Goal: Task Accomplishment & Management: Manage account settings

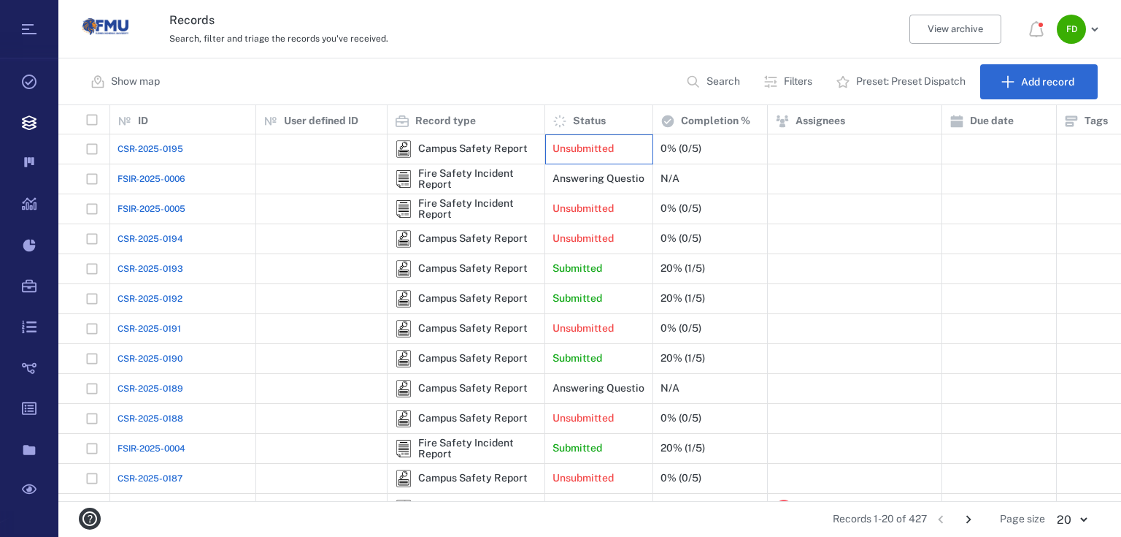
click at [605, 149] on p "Unsubmitted" at bounding box center [583, 149] width 61 height 15
click at [570, 272] on p "Submitted" at bounding box center [578, 268] width 50 height 15
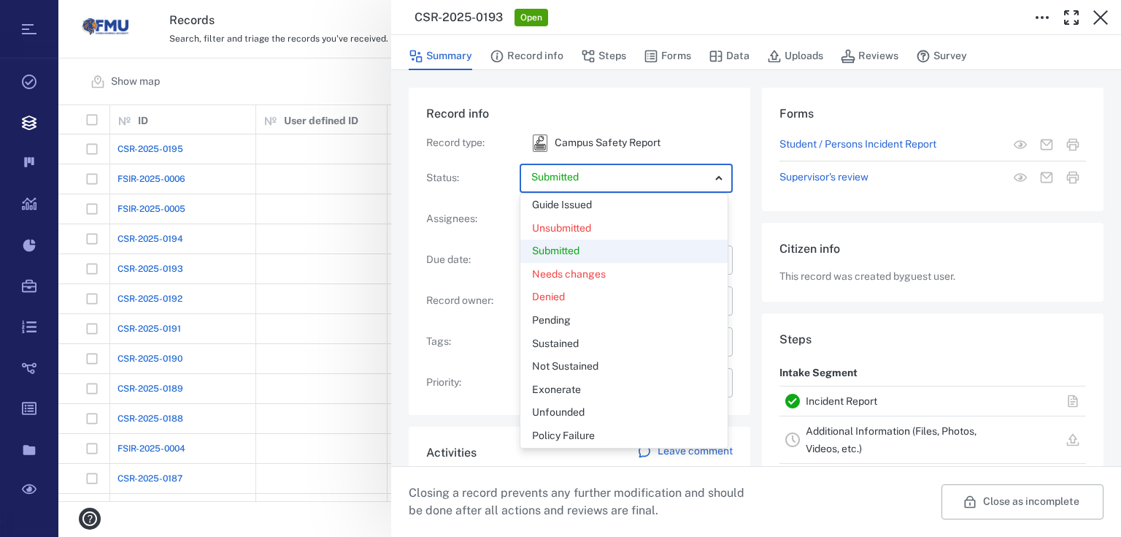
click at [616, 174] on body "Tasks Records Boards Dashboard Reports Record types Guide steps Rules Form buil…" at bounding box center [560, 268] width 1121 height 537
click at [594, 254] on div "Submitted" at bounding box center [624, 251] width 184 height 15
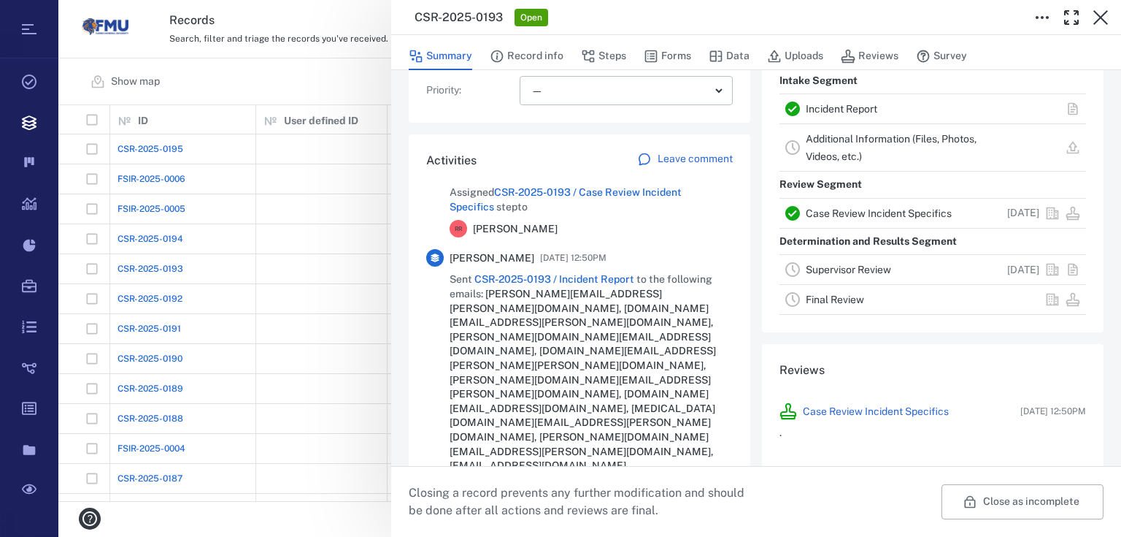
scroll to position [141, 0]
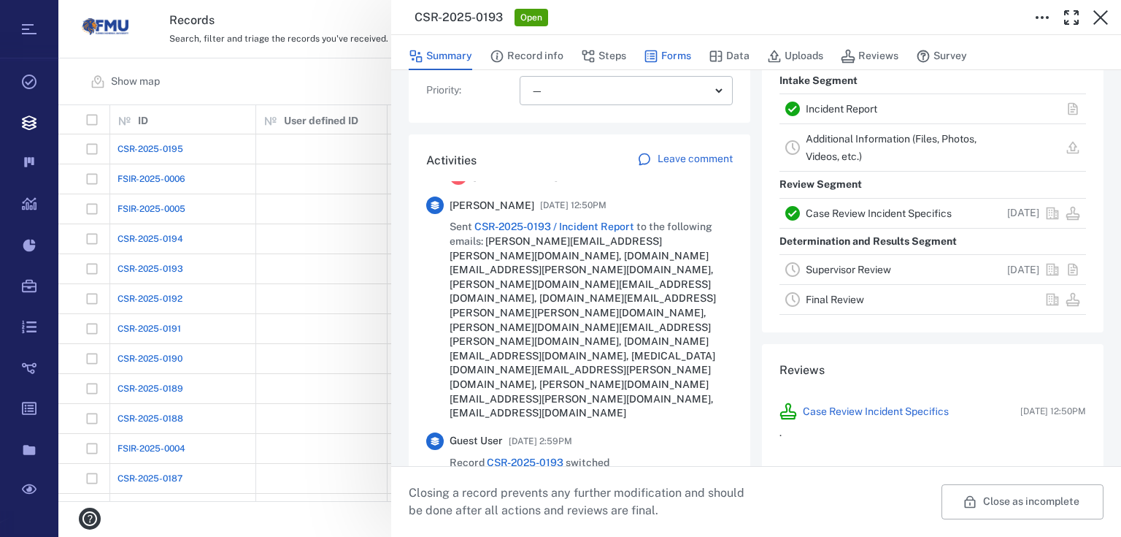
click at [672, 50] on button "Forms" at bounding box center [667, 56] width 47 height 28
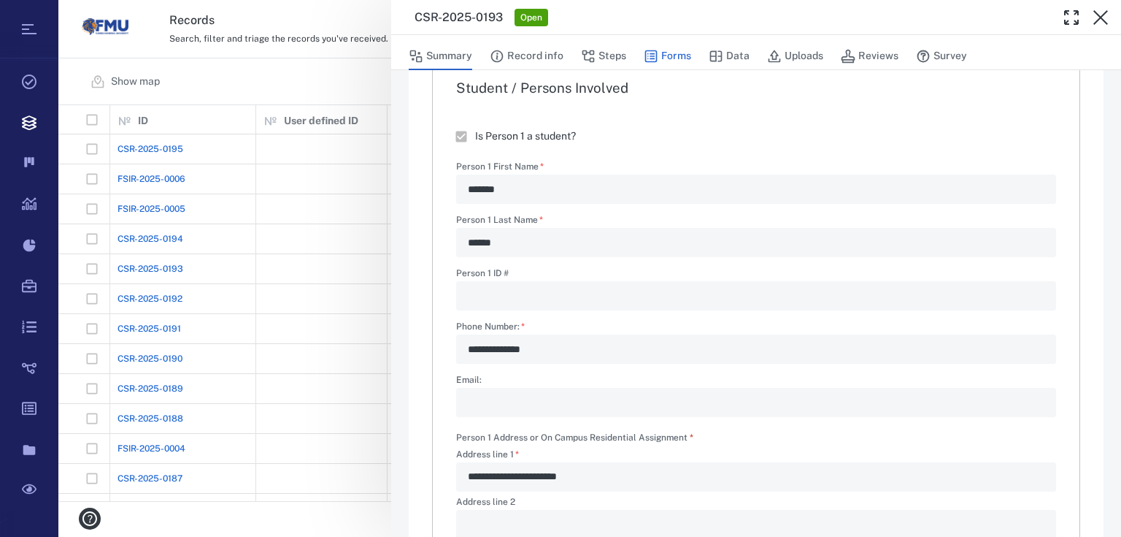
type textarea "*"
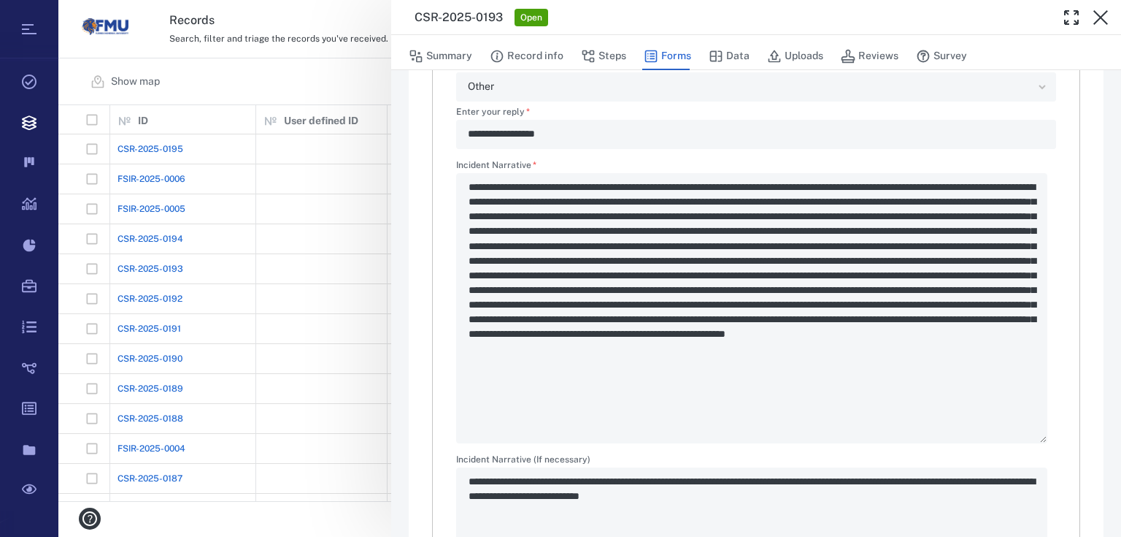
scroll to position [1869, 0]
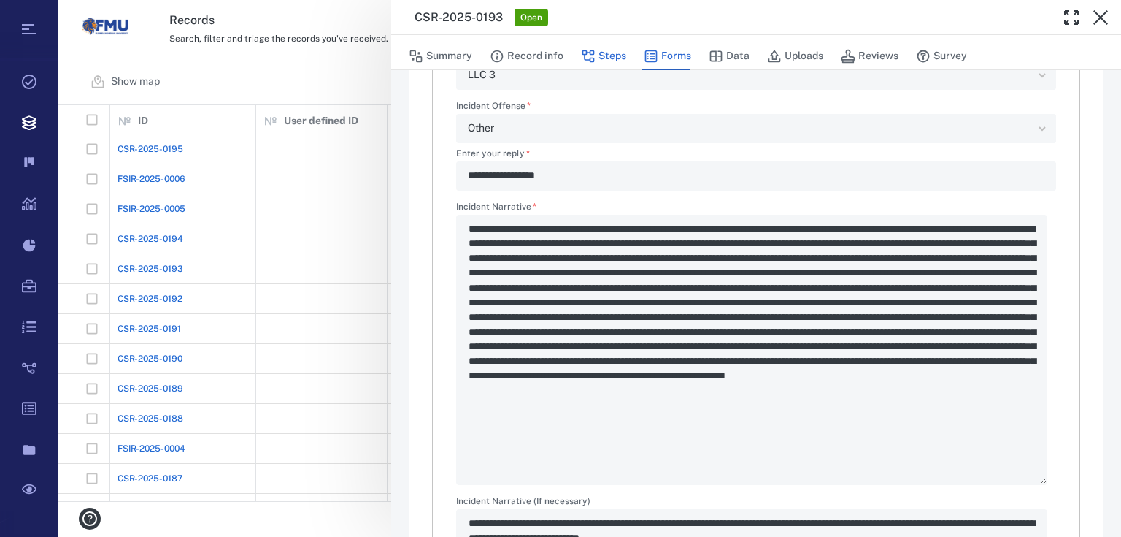
click at [624, 61] on button "Steps" at bounding box center [603, 56] width 45 height 28
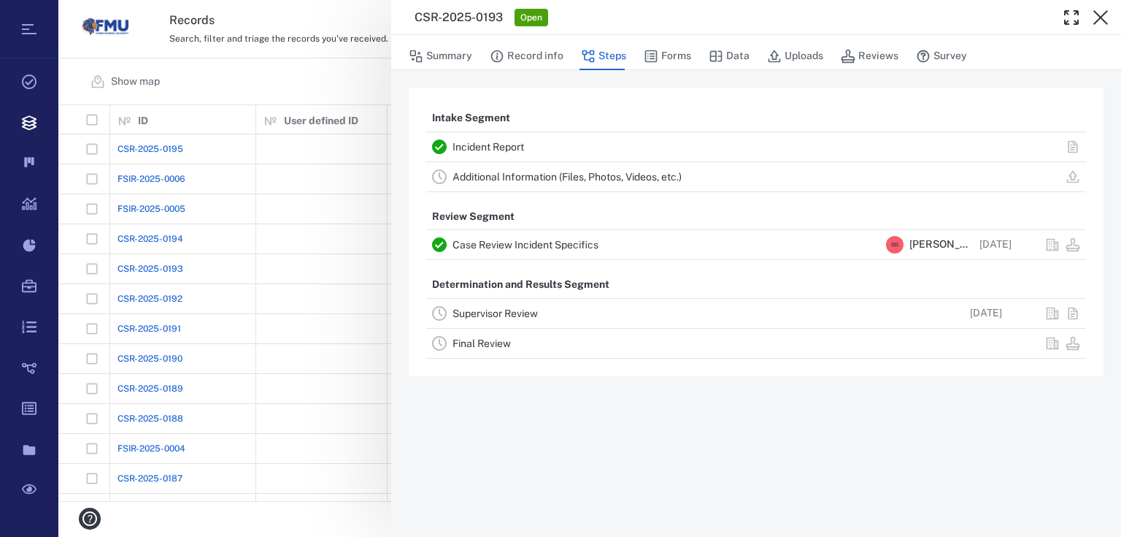
click at [530, 242] on link "Case Review Incident Specifics" at bounding box center [526, 245] width 146 height 12
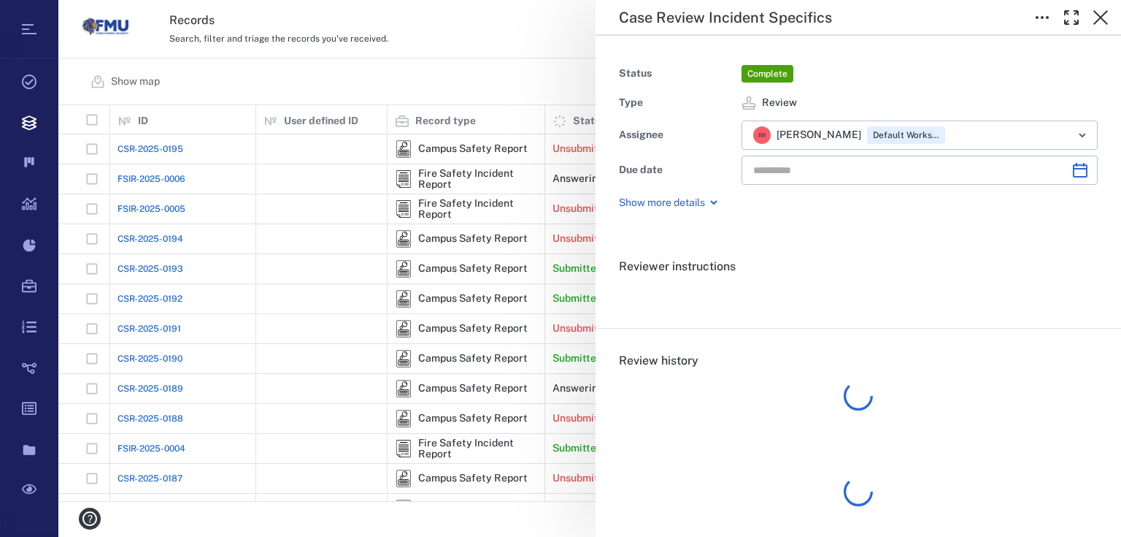
type input "**********"
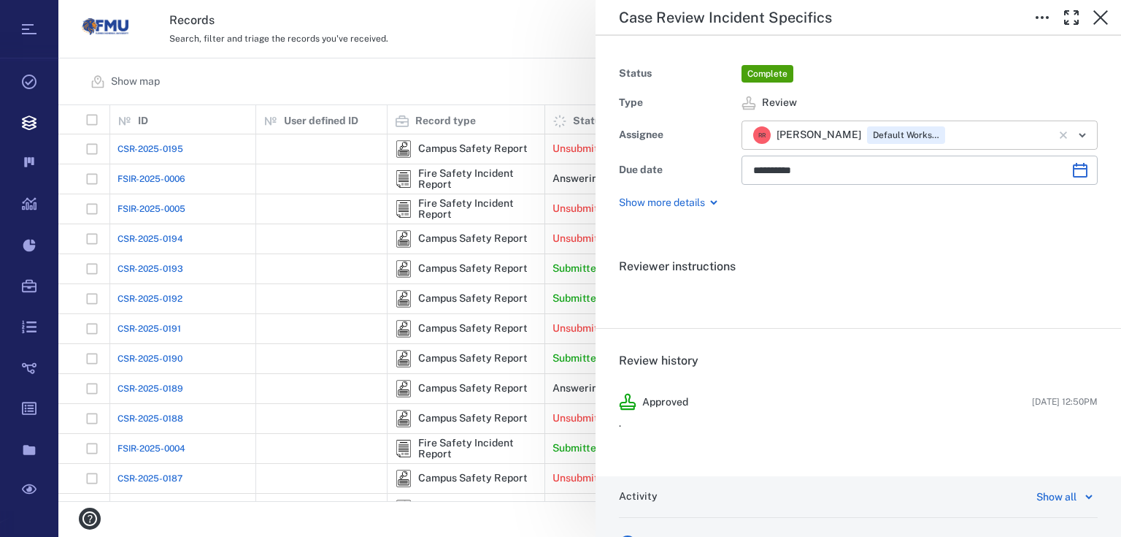
click at [1074, 131] on icon "Open" at bounding box center [1083, 135] width 18 height 18
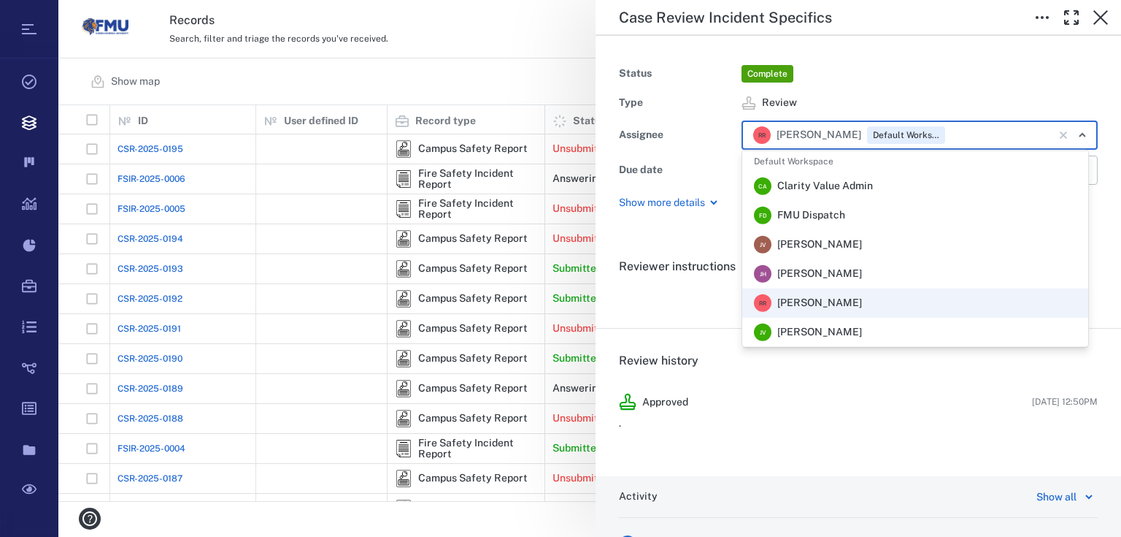
click at [827, 212] on span "FMU Dispatch" at bounding box center [812, 215] width 68 height 15
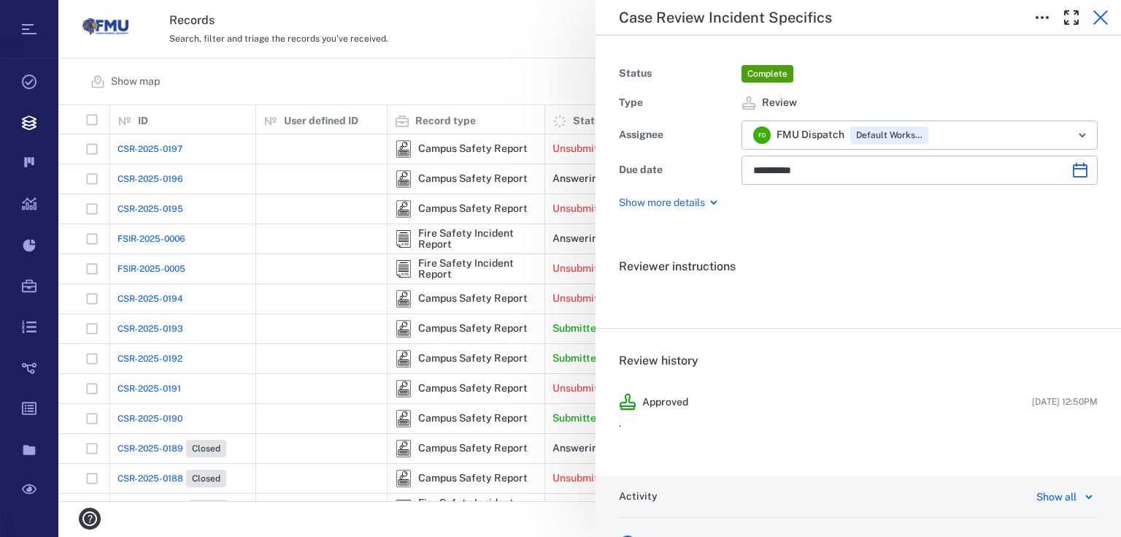
click at [1102, 12] on icon "button" at bounding box center [1101, 18] width 18 height 18
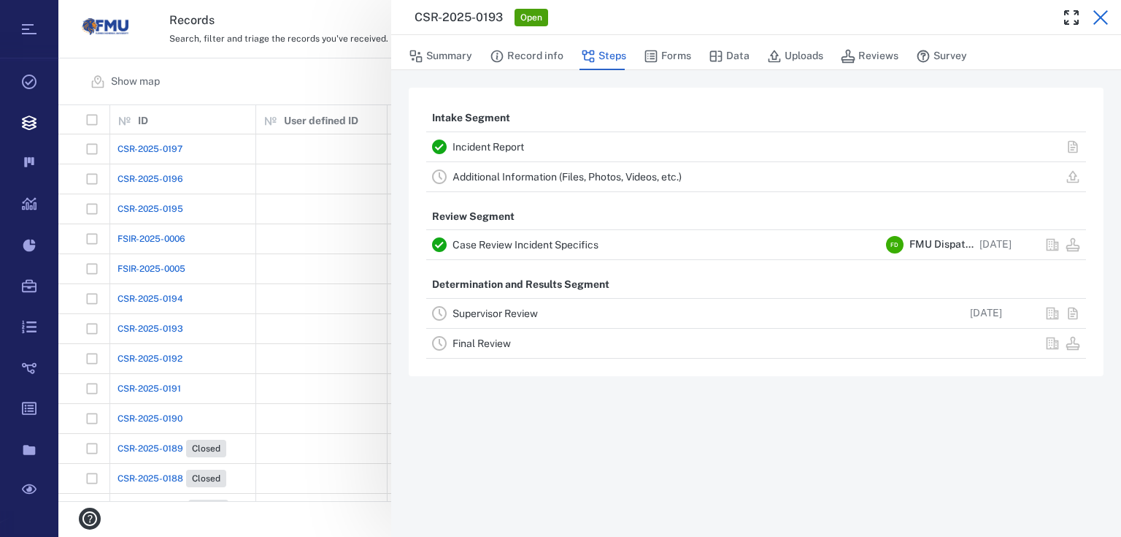
click at [1108, 23] on icon "button" at bounding box center [1101, 18] width 18 height 18
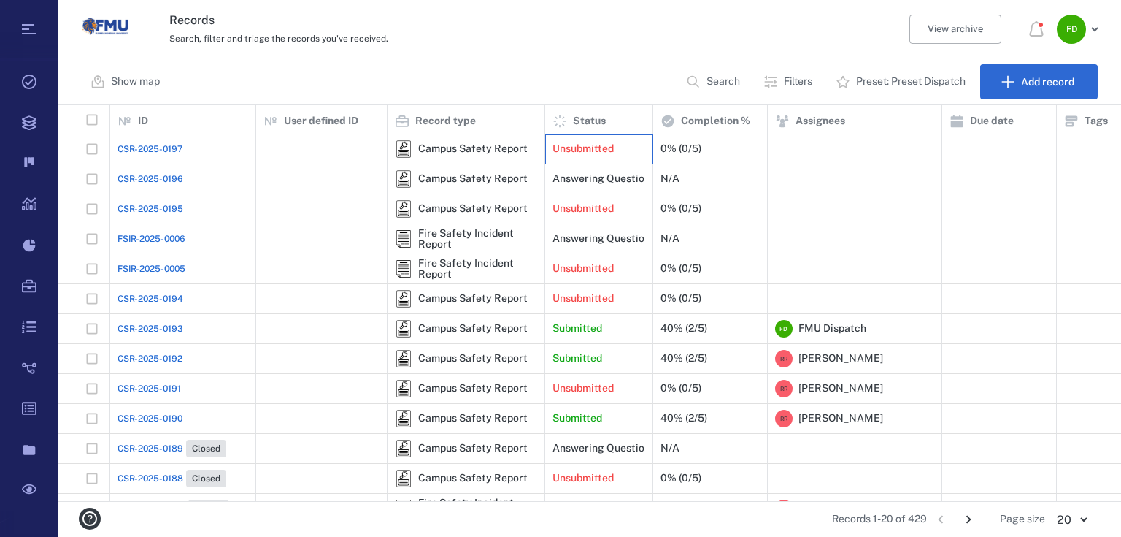
click at [587, 151] on p "Unsubmitted" at bounding box center [583, 149] width 61 height 15
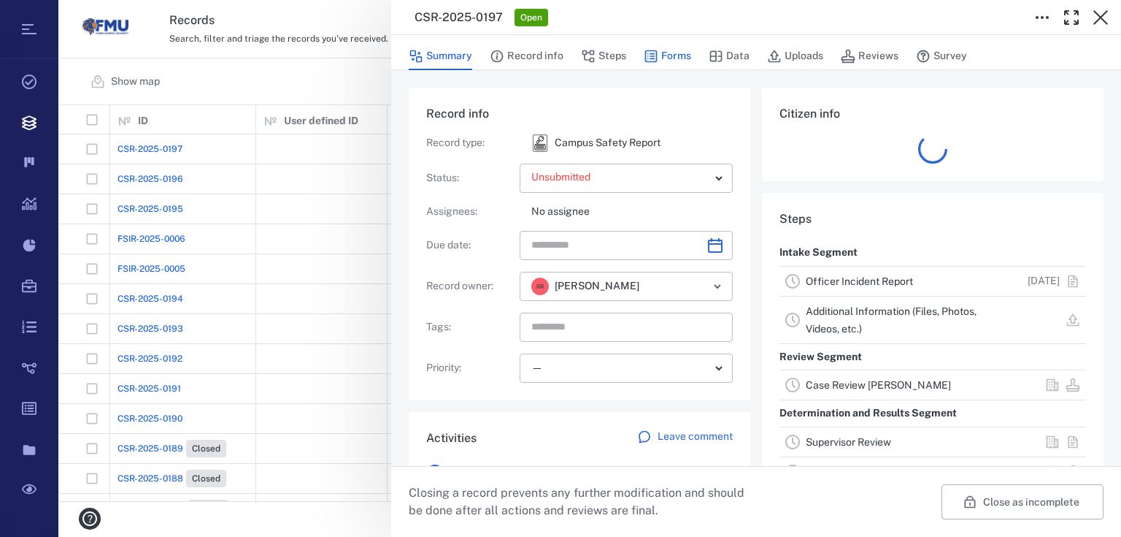
click at [663, 53] on button "Forms" at bounding box center [667, 56] width 47 height 28
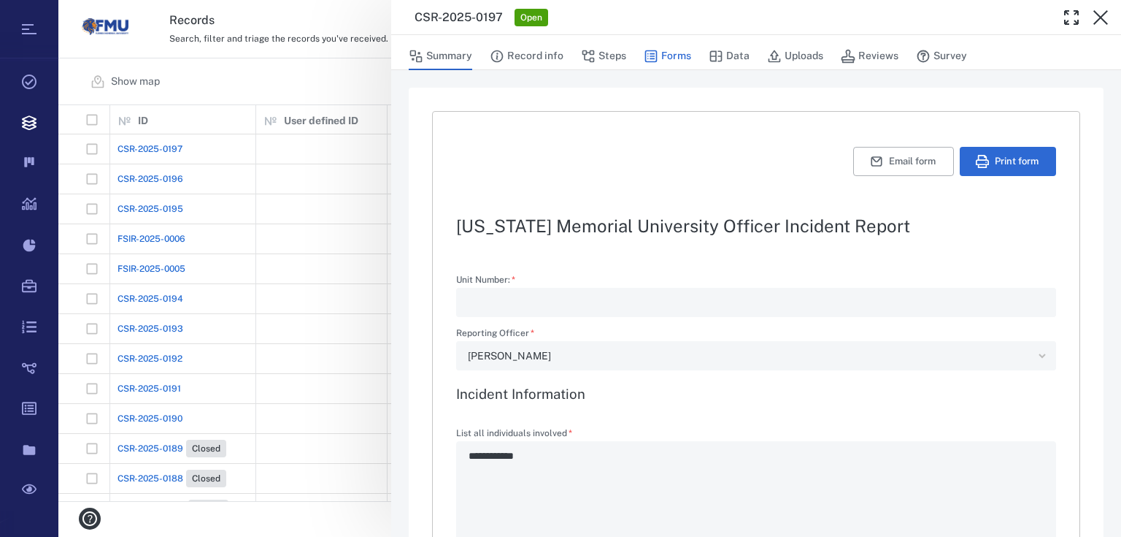
type textarea "*"
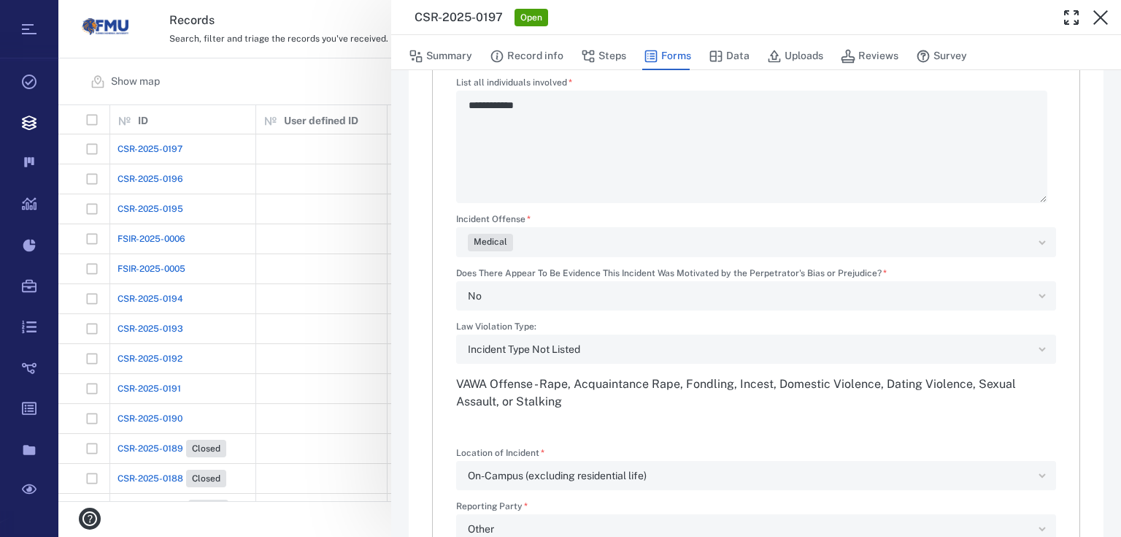
scroll to position [759, 0]
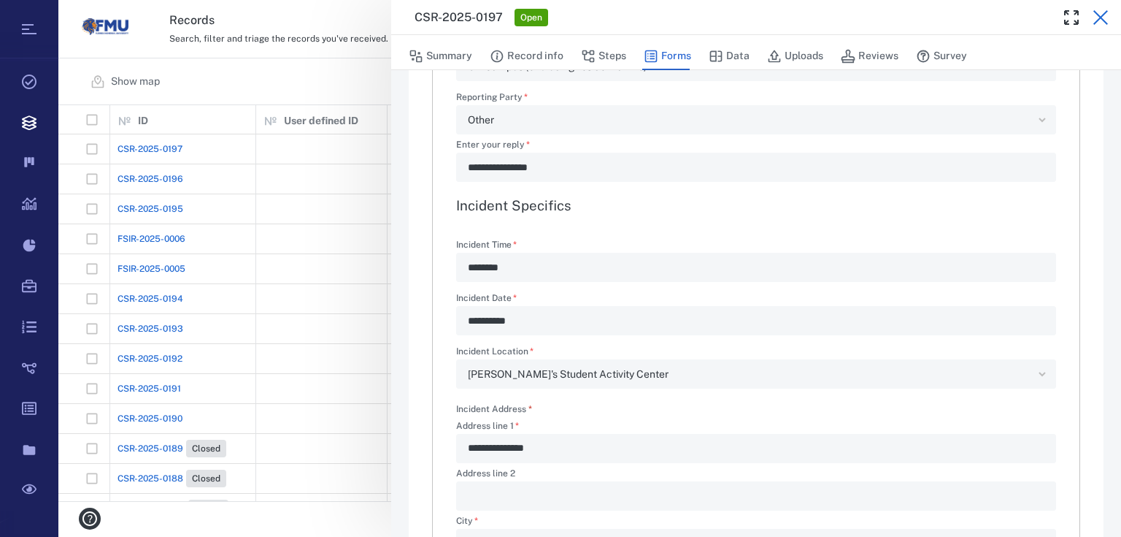
click at [1107, 15] on icon "button" at bounding box center [1101, 18] width 18 height 18
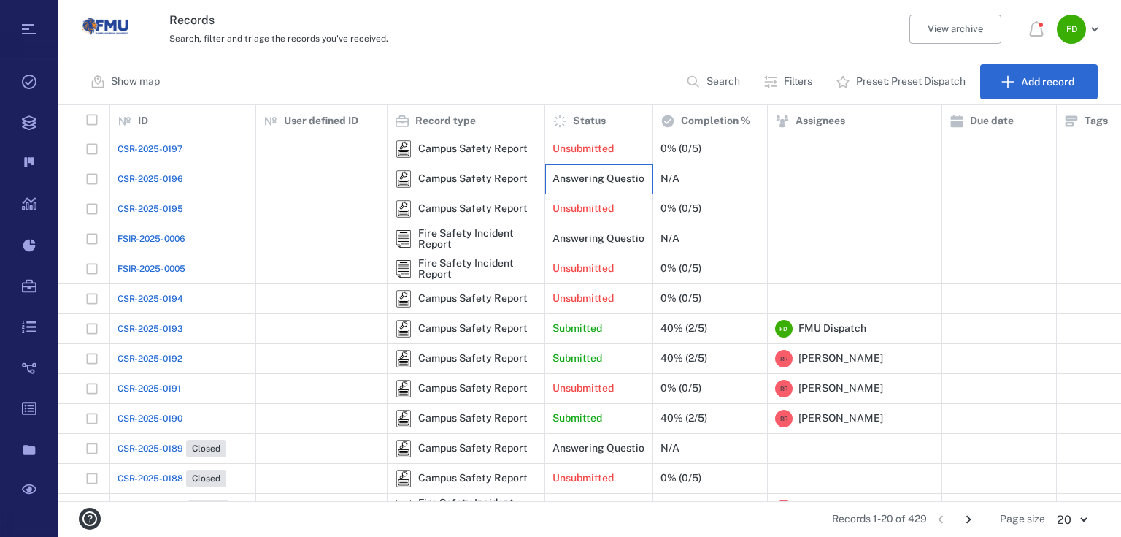
click at [615, 184] on p "Answering Questions" at bounding box center [604, 179] width 103 height 15
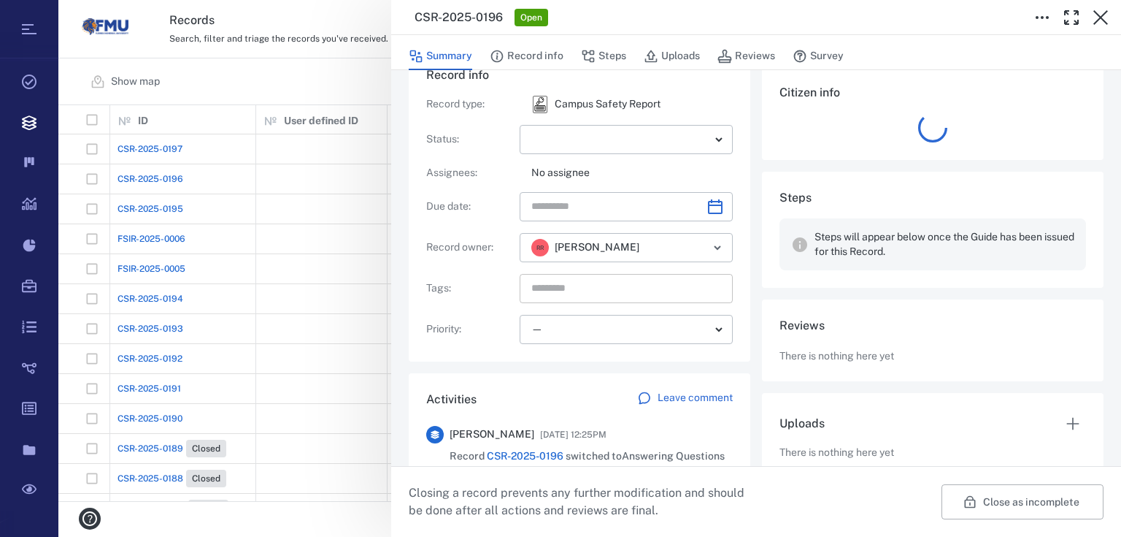
scroll to position [70, 0]
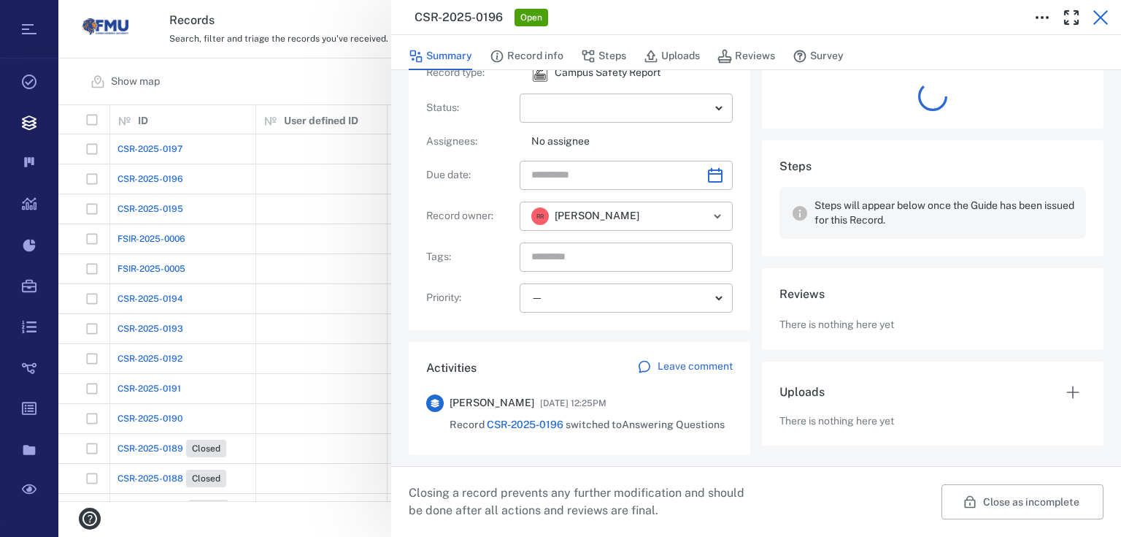
click at [1100, 9] on icon "button" at bounding box center [1101, 18] width 18 height 18
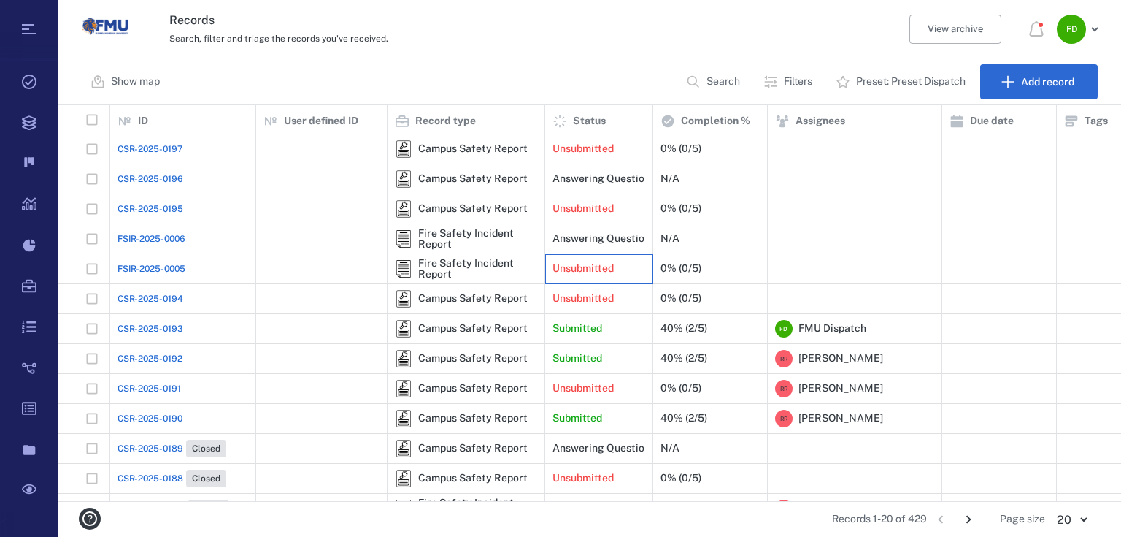
click at [594, 266] on p "Unsubmitted" at bounding box center [583, 268] width 61 height 15
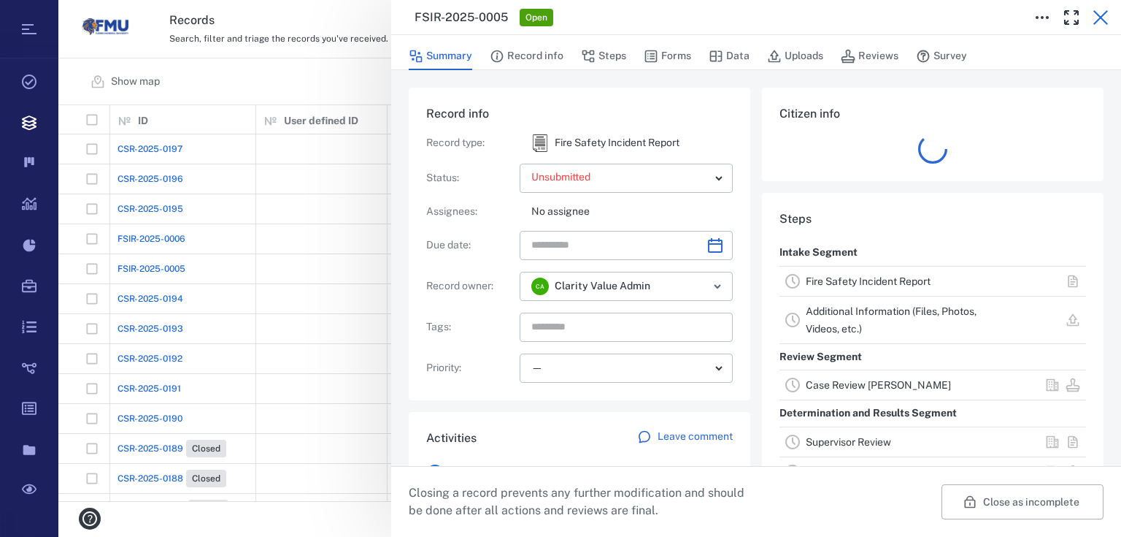
click at [1108, 12] on icon "button" at bounding box center [1101, 18] width 18 height 18
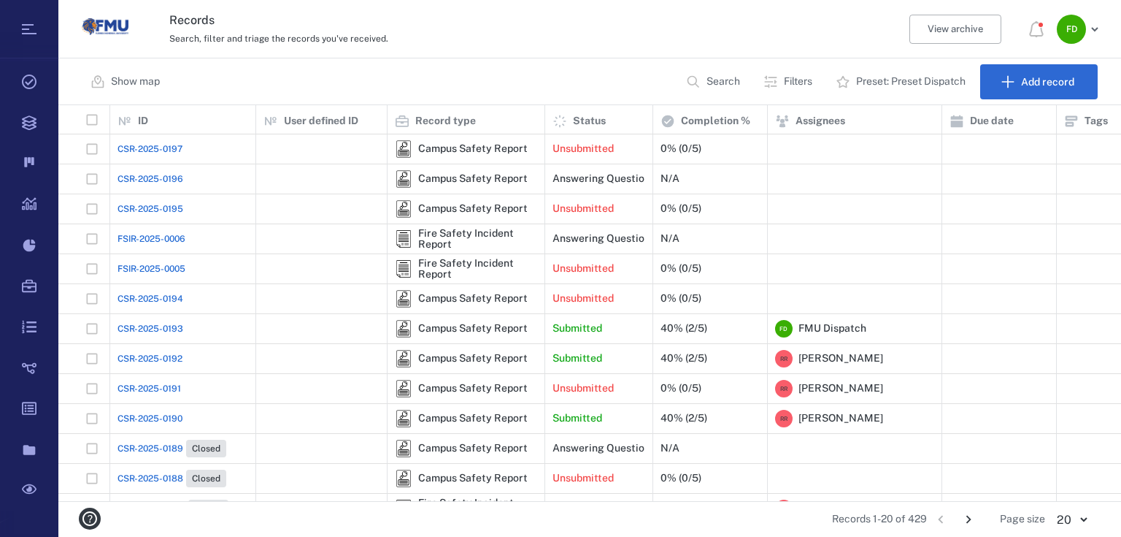
click at [917, 78] on p "Preset: Preset Dispatch" at bounding box center [911, 81] width 110 height 15
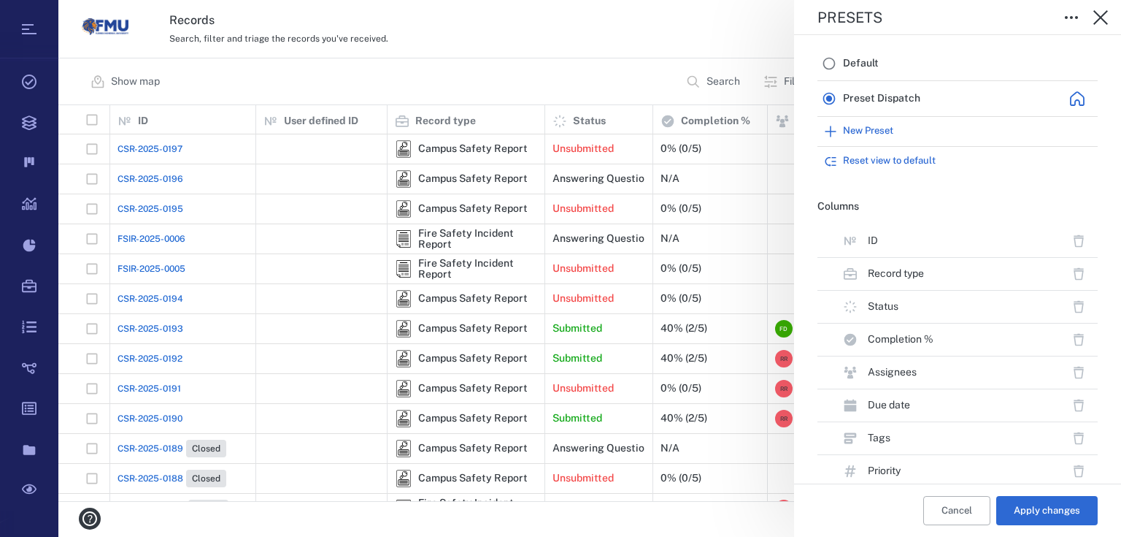
scroll to position [58, 0]
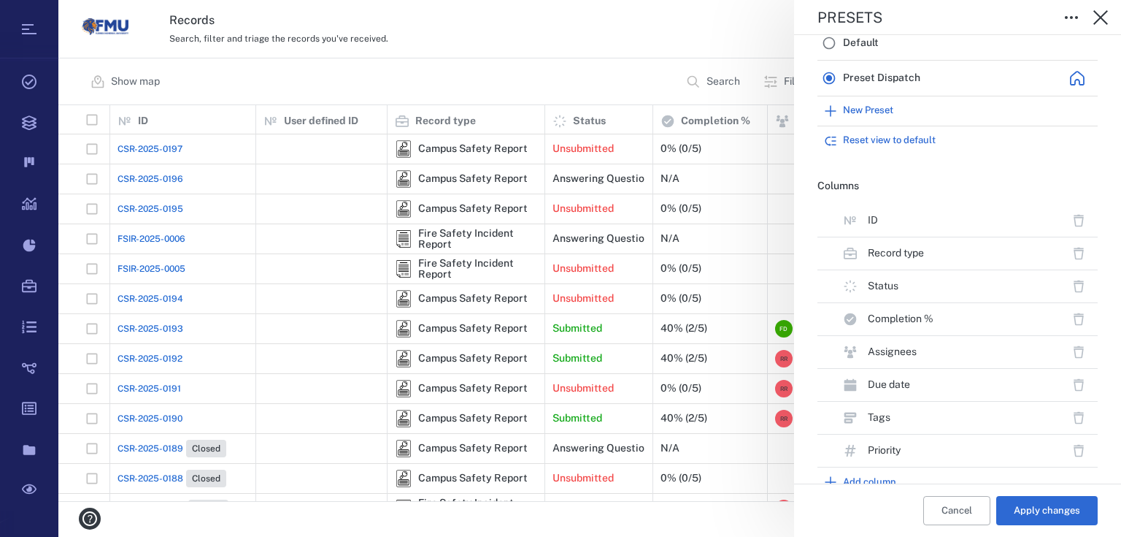
click at [886, 46] on div "Default" at bounding box center [958, 43] width 269 height 28
click at [1021, 508] on button "Apply changes" at bounding box center [1047, 510] width 101 height 29
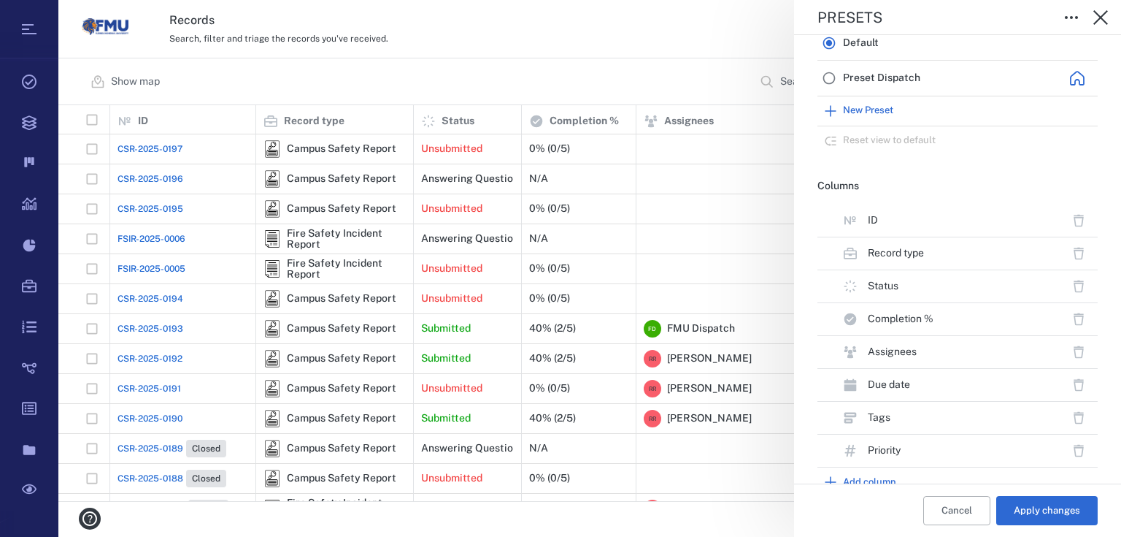
click at [668, 63] on div "Presets Presets Default Preset Dispatch New Preset Reset view to default Column…" at bounding box center [589, 268] width 1063 height 537
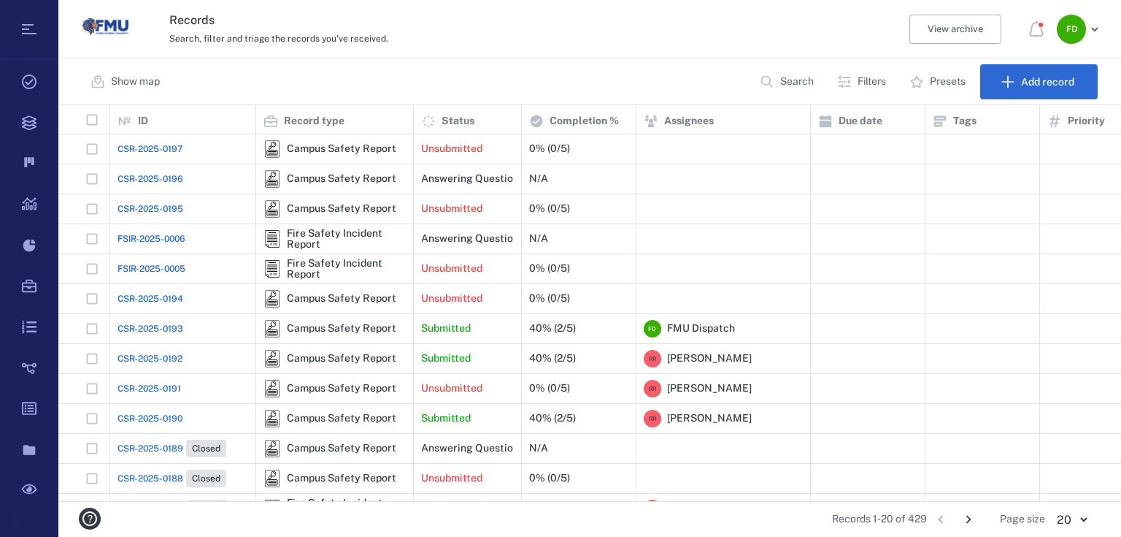
click at [920, 77] on icon "button" at bounding box center [917, 81] width 15 height 15
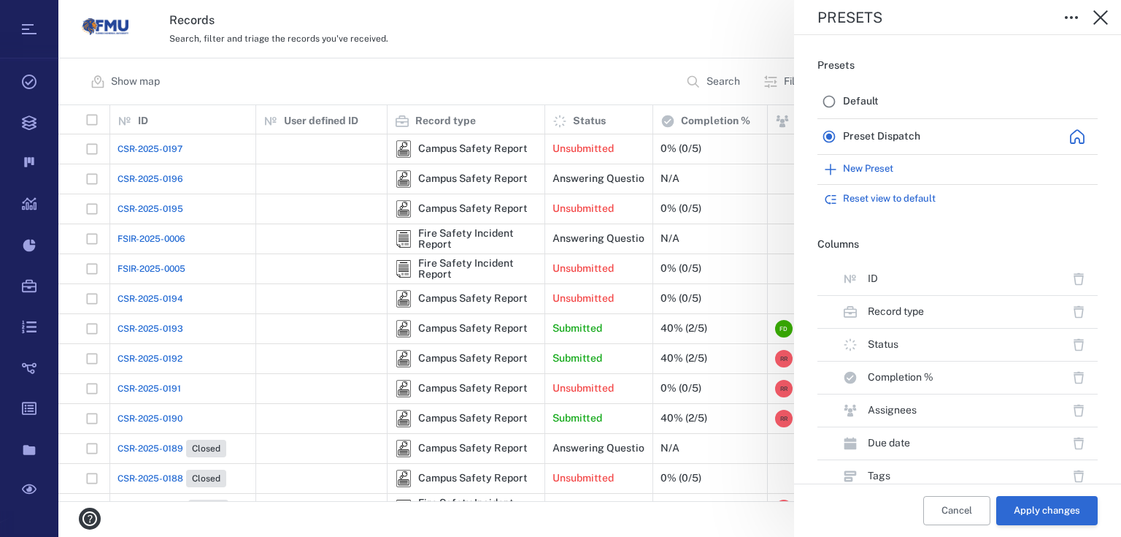
drag, startPoint x: 1029, startPoint y: 512, endPoint x: 894, endPoint y: 422, distance: 162.2
click at [1028, 512] on button "Apply changes" at bounding box center [1047, 510] width 101 height 29
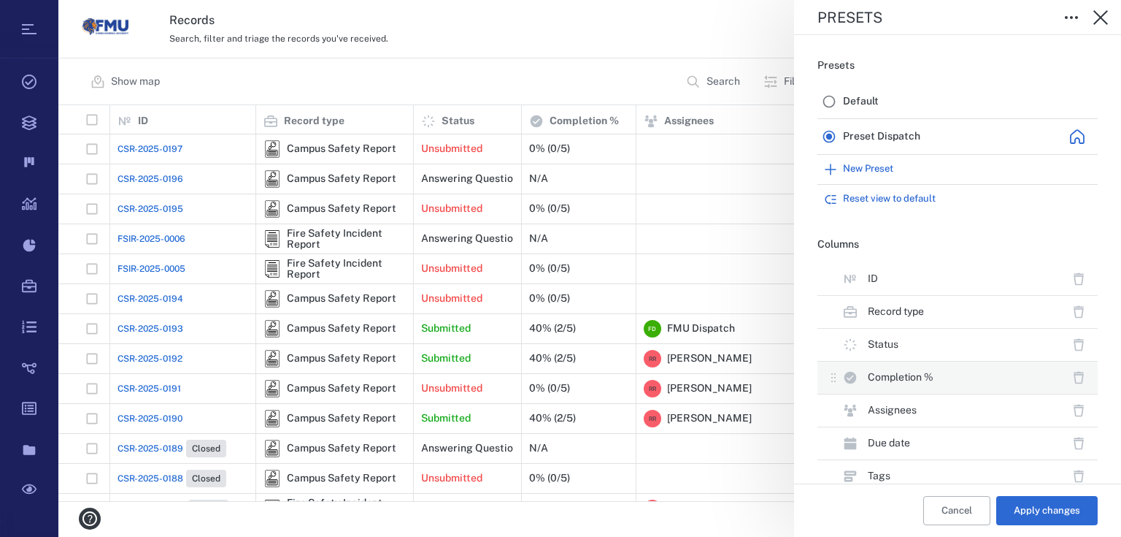
scroll to position [93, 0]
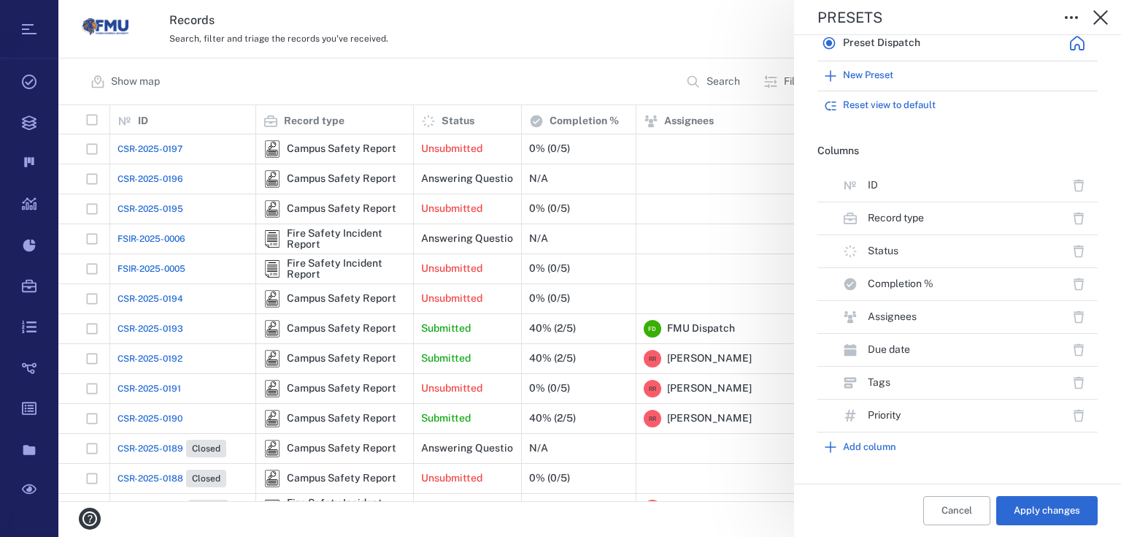
click at [840, 448] on button "Add column" at bounding box center [958, 446] width 280 height 29
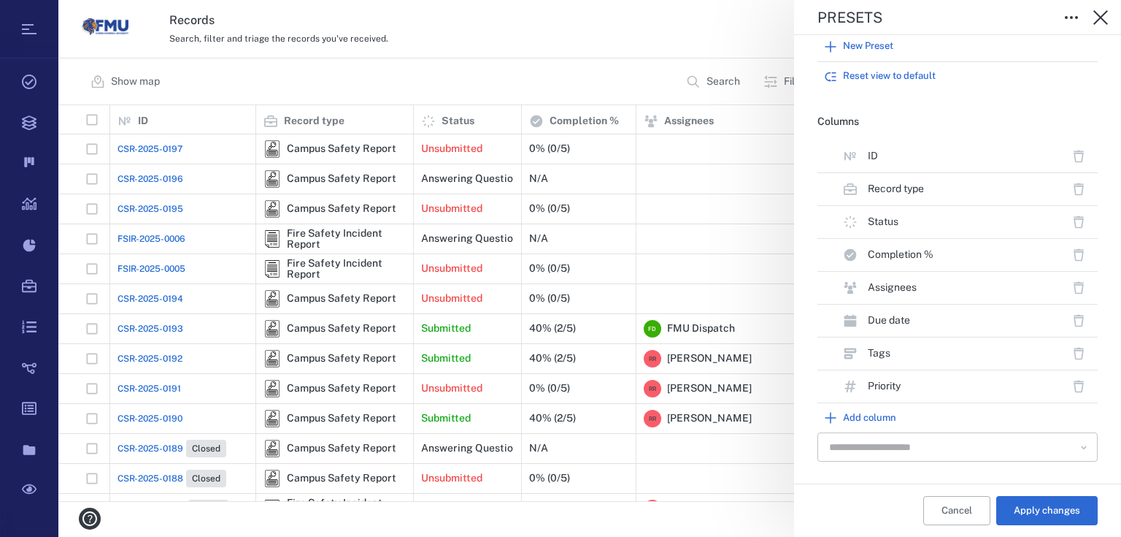
click at [1077, 450] on icon "Open" at bounding box center [1084, 447] width 15 height 15
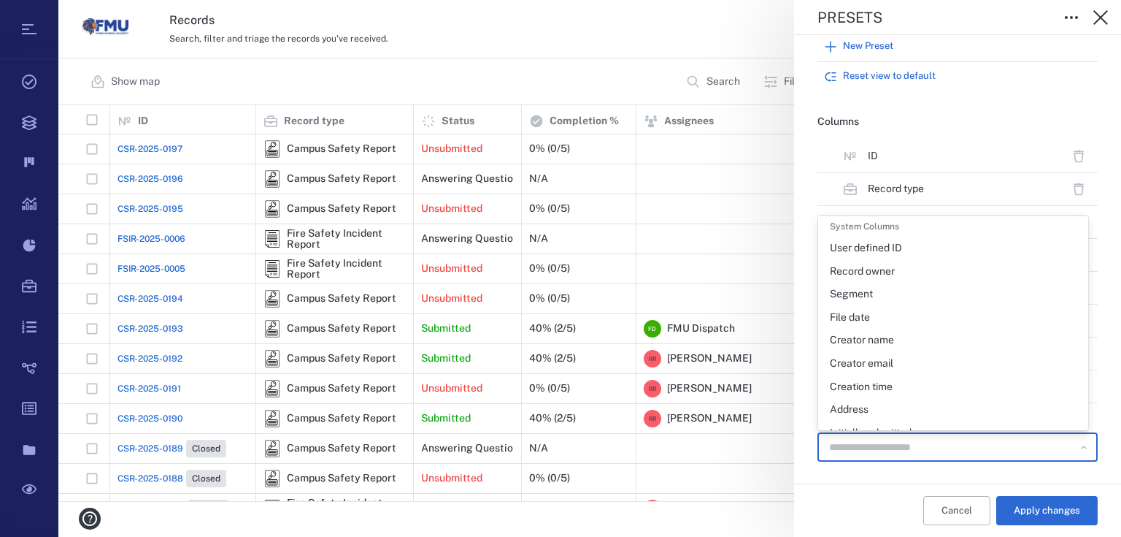
click at [889, 342] on div "Creator name" at bounding box center [862, 341] width 64 height 15
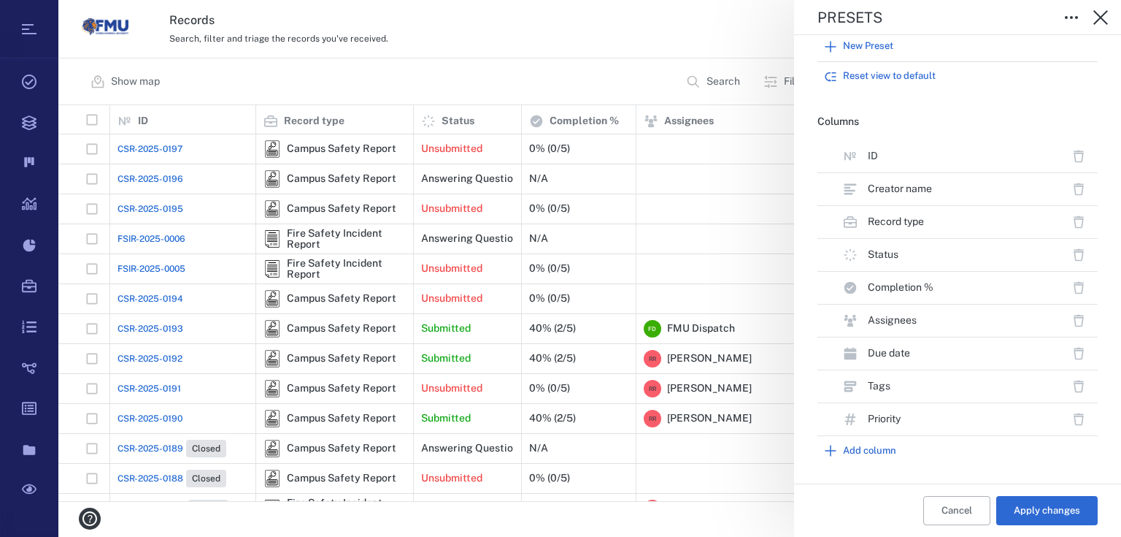
click at [891, 449] on button "Add column" at bounding box center [958, 450] width 280 height 29
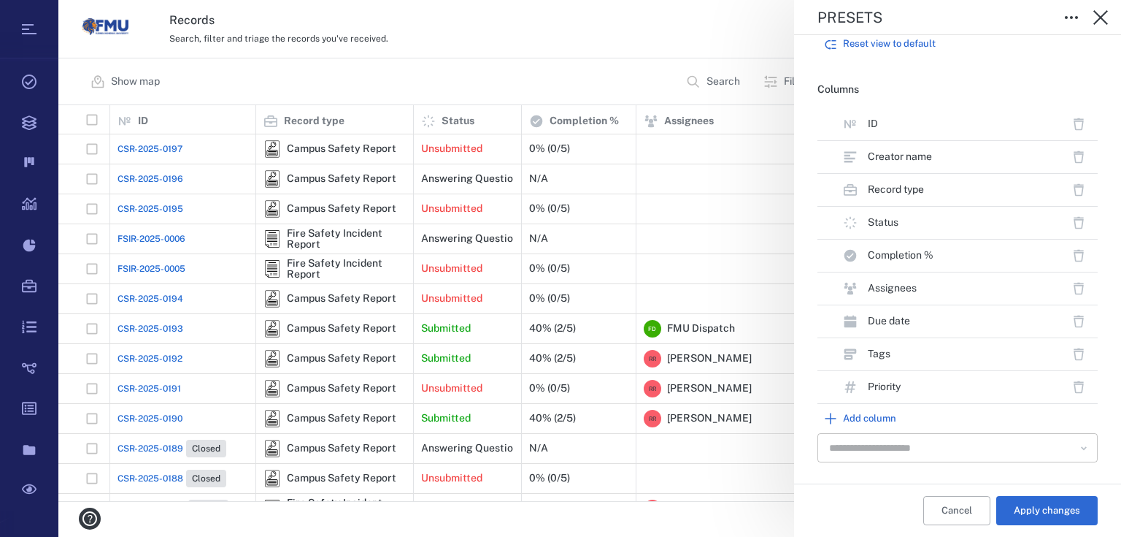
click at [1080, 445] on icon "Open" at bounding box center [1084, 448] width 15 height 15
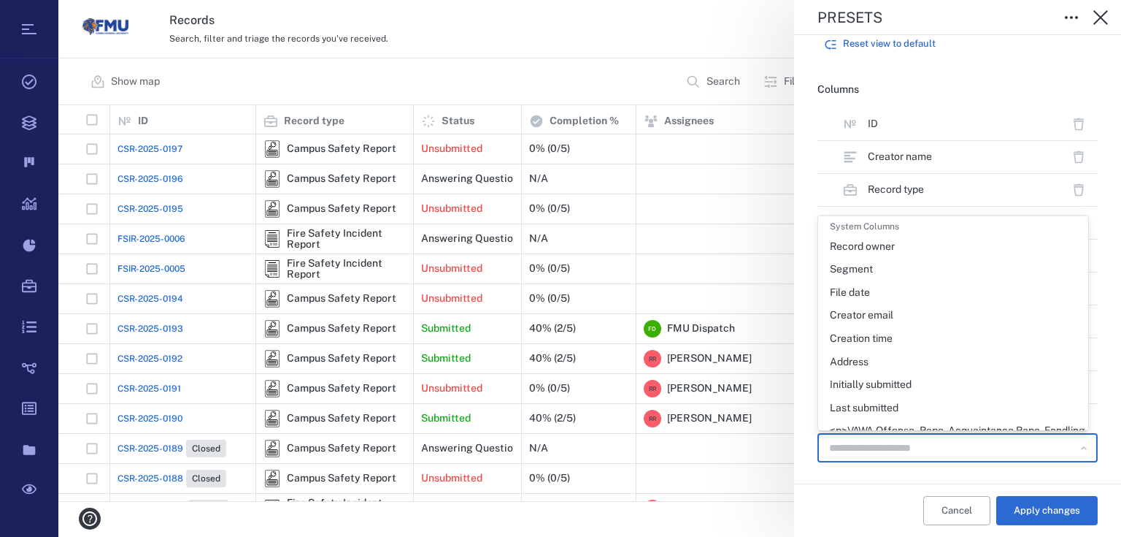
scroll to position [37, 0]
click at [867, 304] on div "Creator email" at bounding box center [862, 304] width 64 height 15
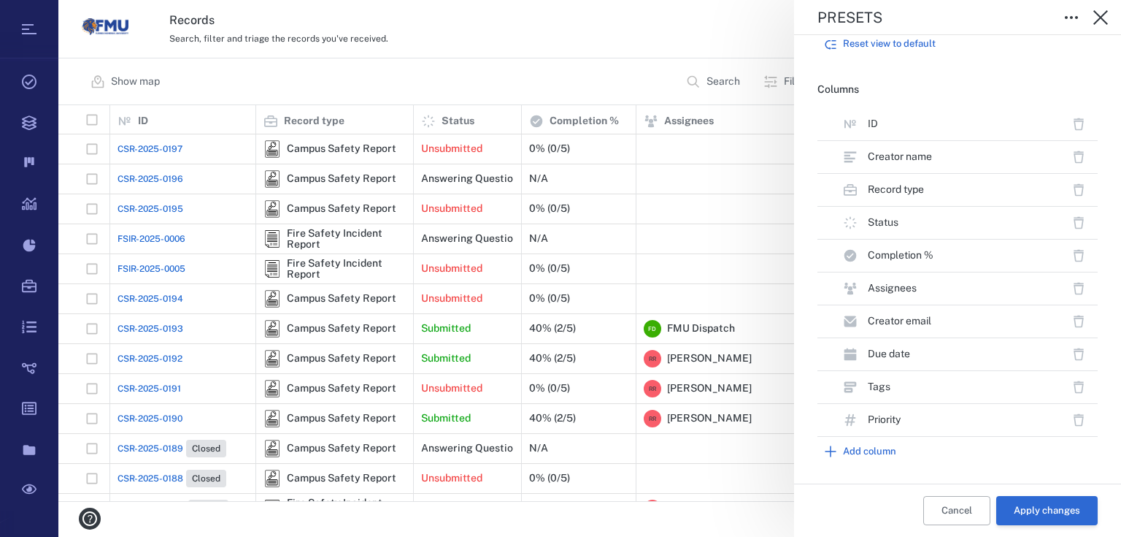
click at [1025, 514] on button "Apply changes" at bounding box center [1047, 510] width 101 height 29
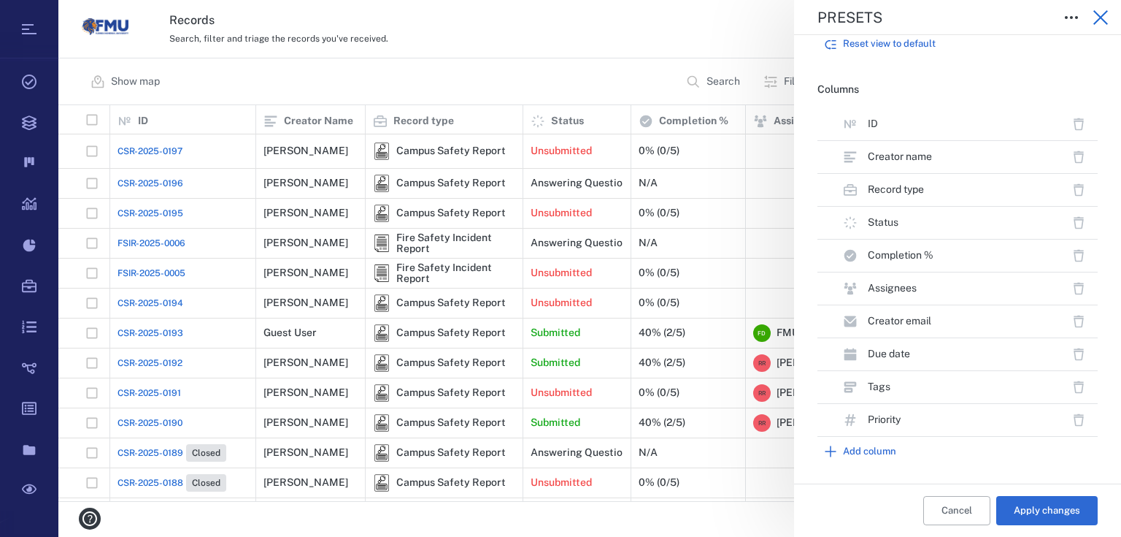
click at [1104, 12] on icon "button" at bounding box center [1101, 18] width 18 height 18
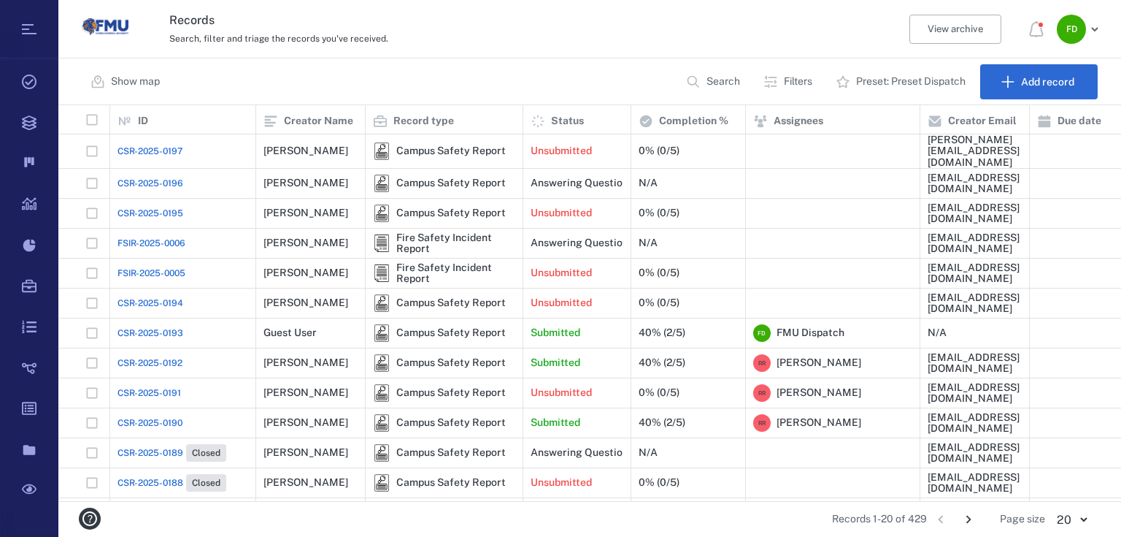
click at [917, 83] on p "Preset: Preset Dispatch" at bounding box center [911, 81] width 110 height 15
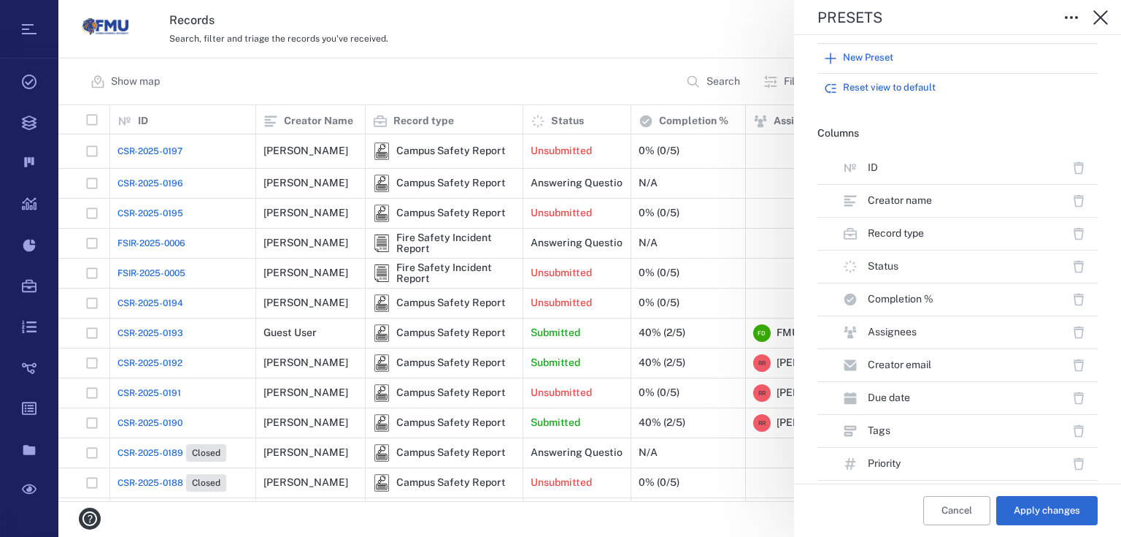
scroll to position [120, 0]
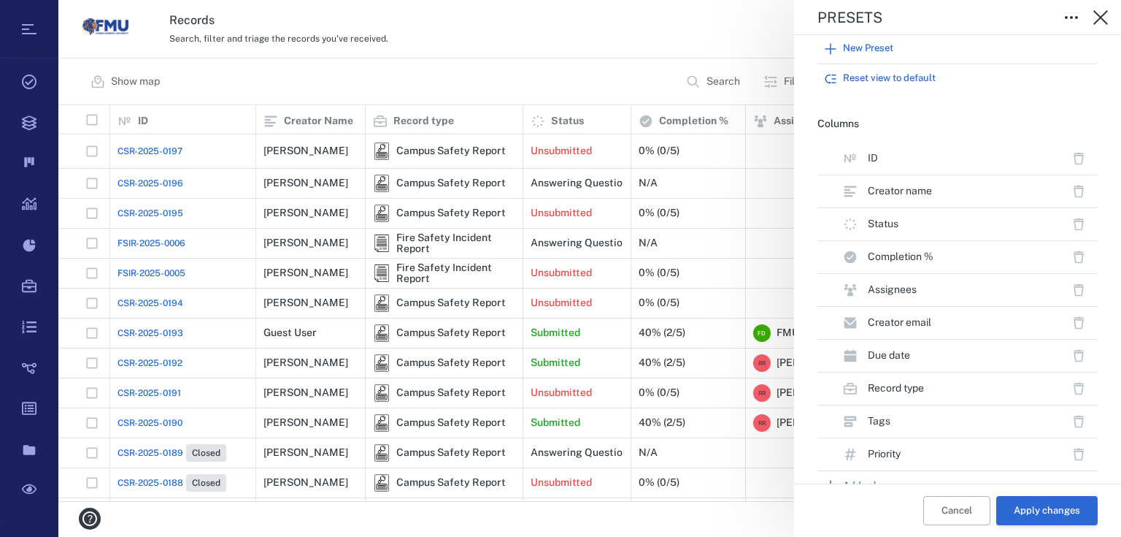
click at [1045, 515] on button "Apply changes" at bounding box center [1047, 510] width 101 height 29
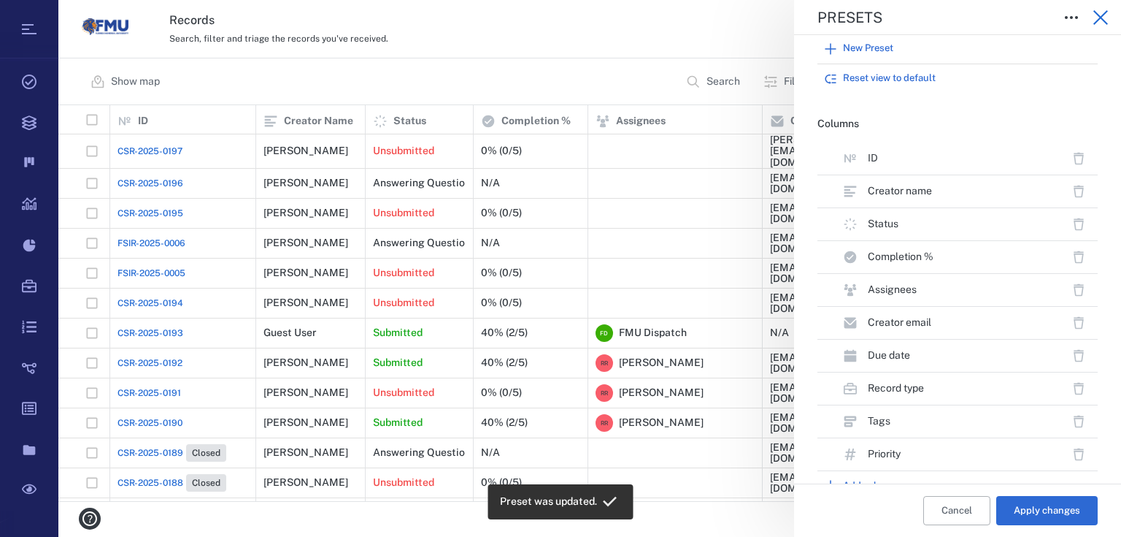
click at [1102, 15] on icon "button" at bounding box center [1101, 17] width 15 height 15
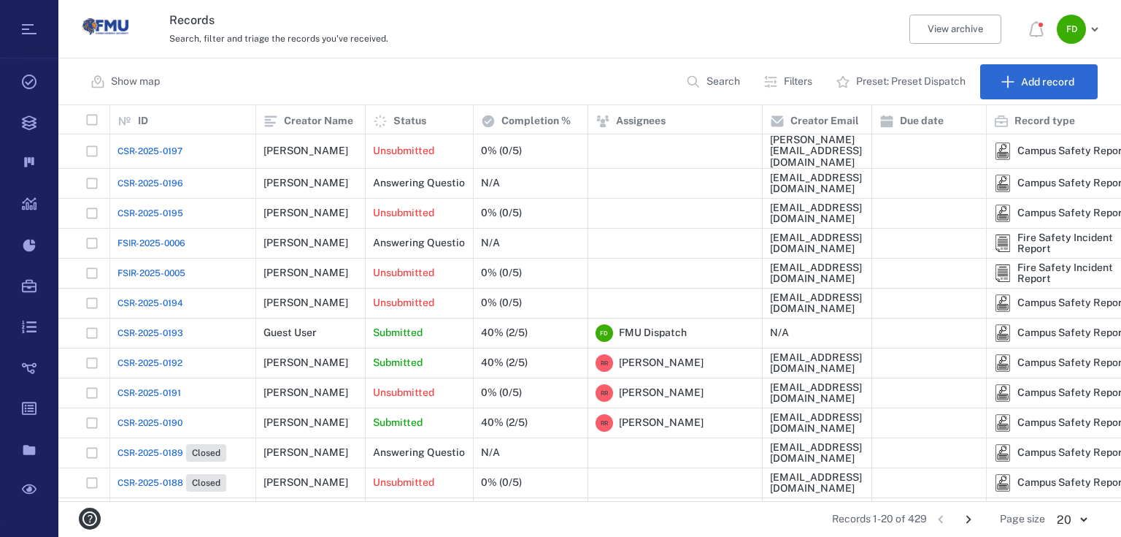
click at [917, 78] on p "Preset: Preset Dispatch" at bounding box center [911, 81] width 110 height 15
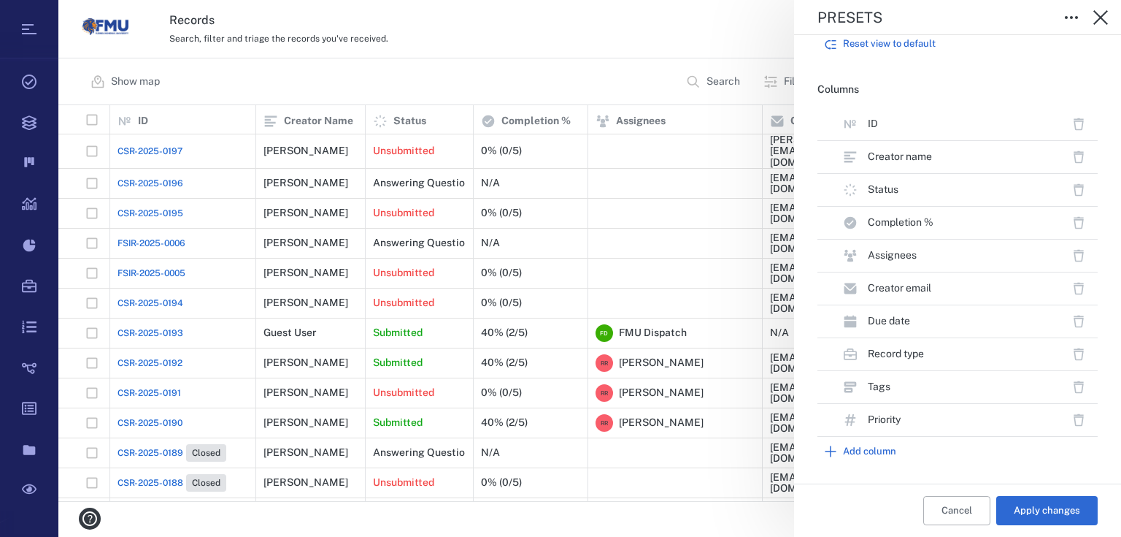
scroll to position [158, 0]
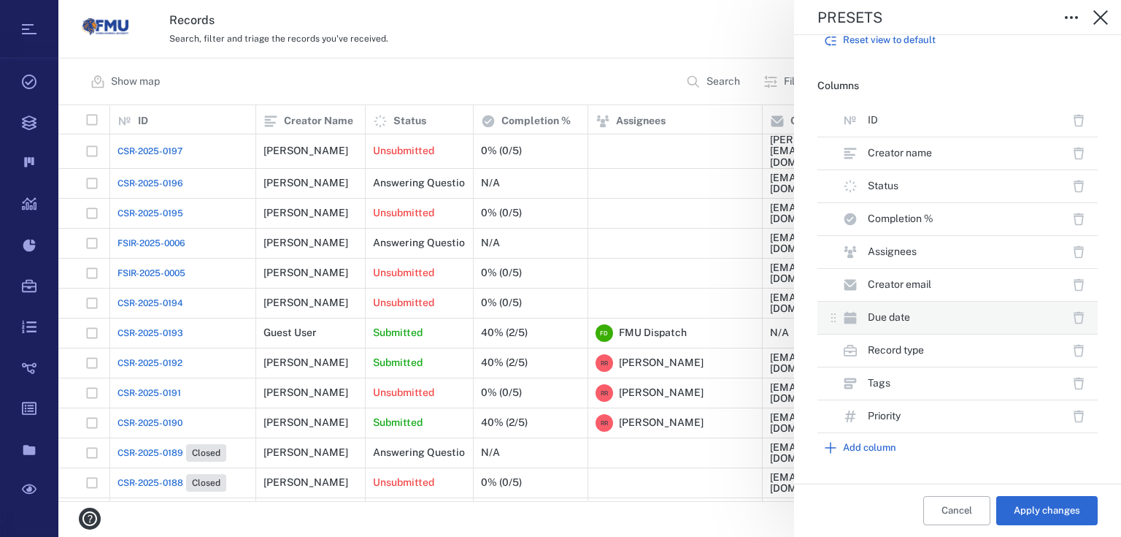
click at [1072, 318] on icon "button" at bounding box center [1079, 317] width 15 height 15
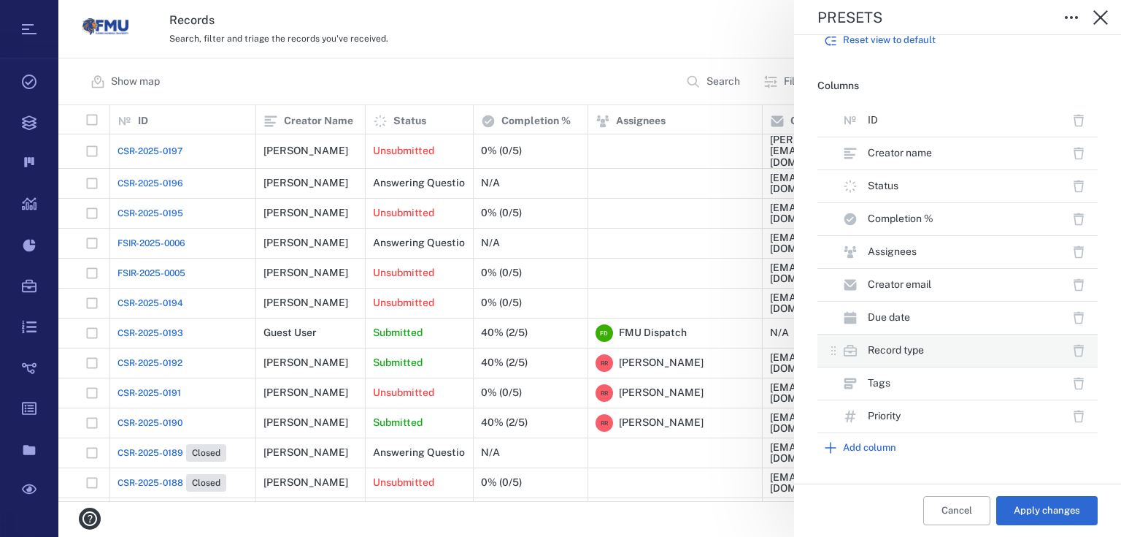
scroll to position [126, 0]
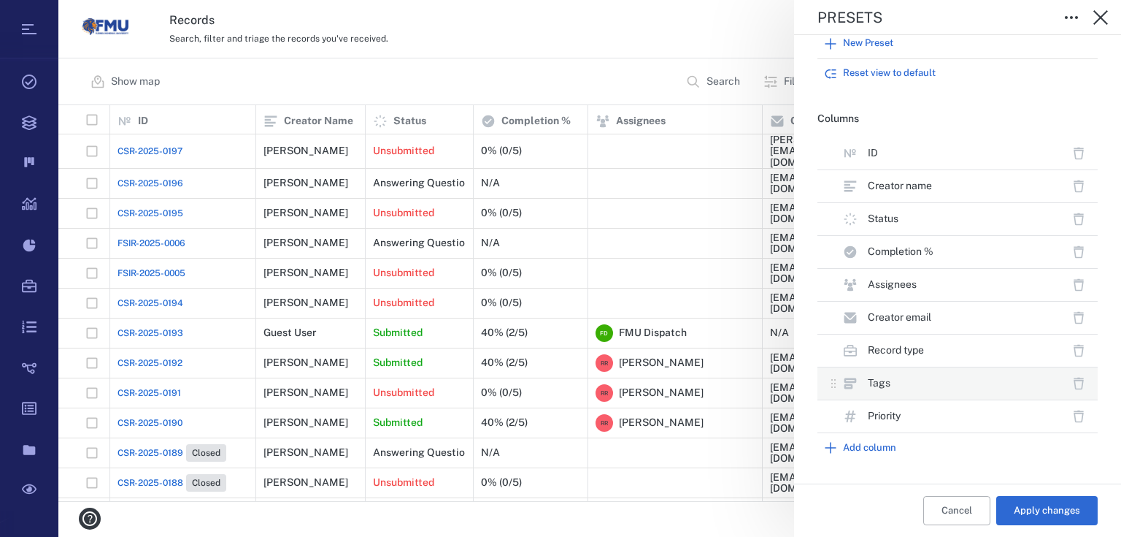
click at [1072, 383] on icon "button" at bounding box center [1079, 383] width 15 height 15
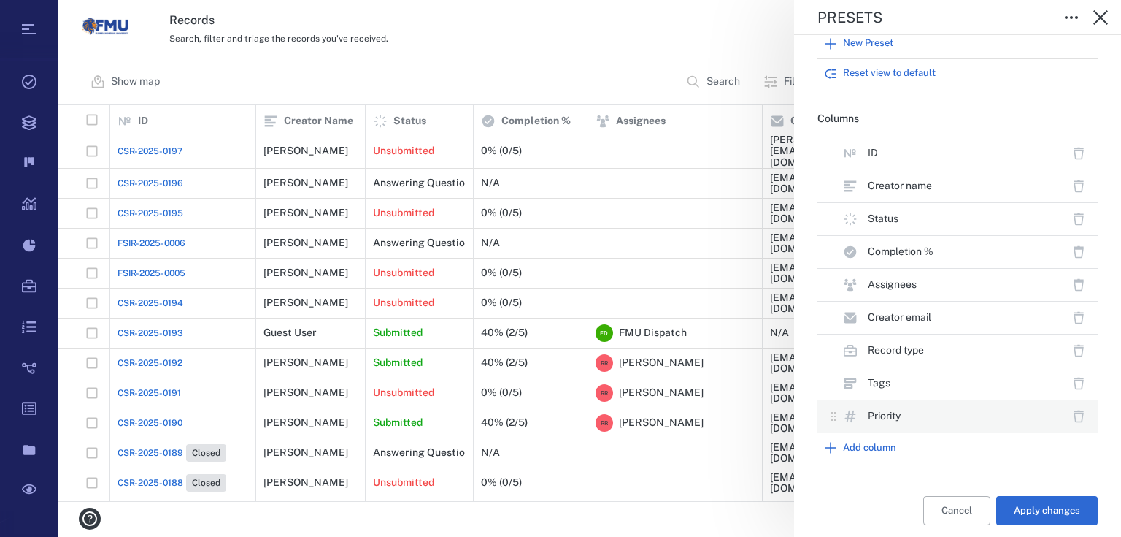
scroll to position [93, 0]
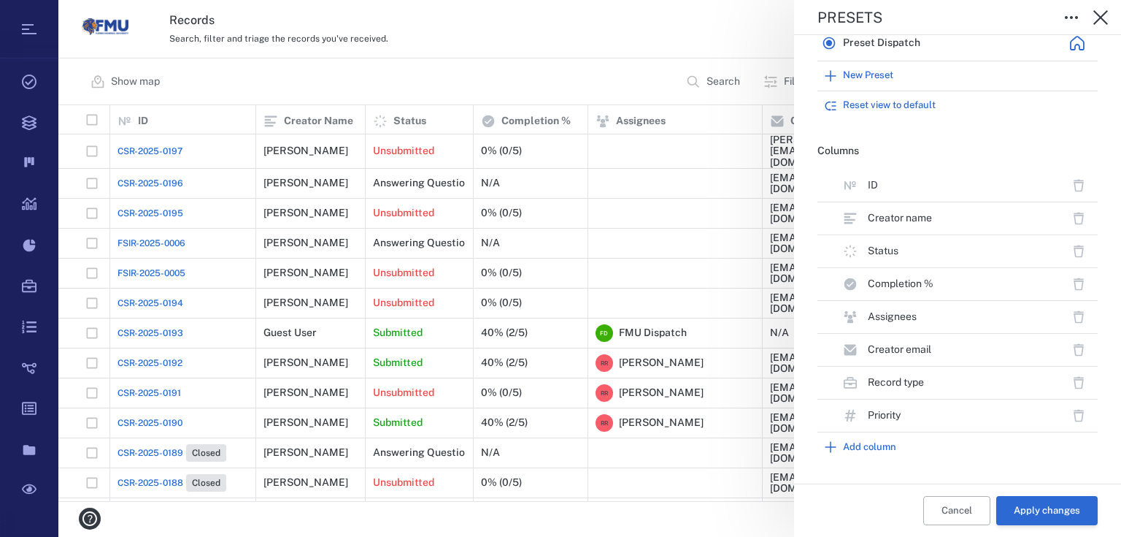
click at [1040, 511] on button "Apply changes" at bounding box center [1047, 510] width 101 height 29
click at [1104, 11] on icon "button" at bounding box center [1101, 18] width 18 height 18
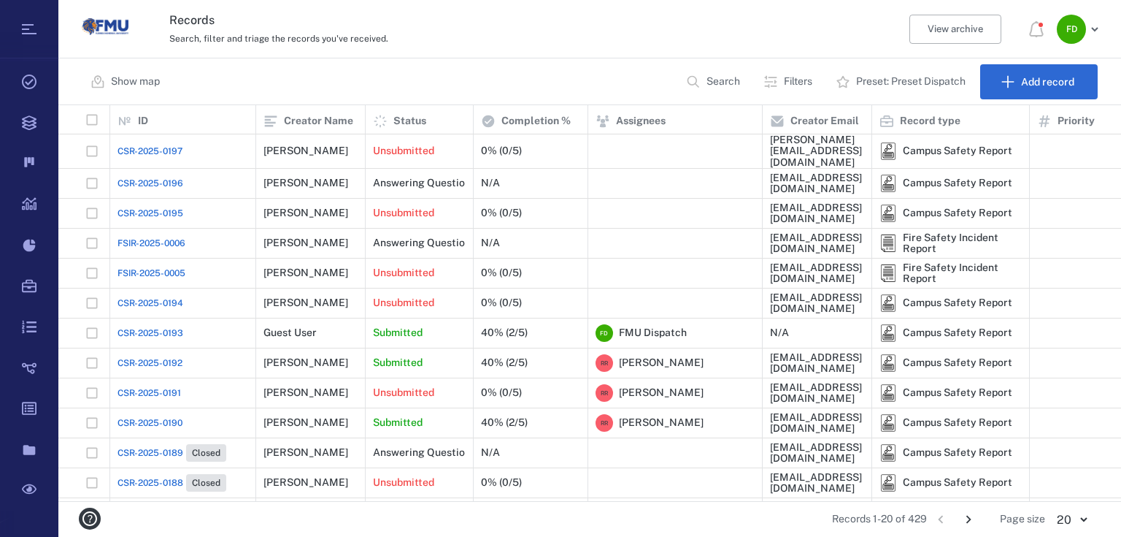
click at [901, 85] on p "Preset: Preset Dispatch" at bounding box center [911, 81] width 110 height 15
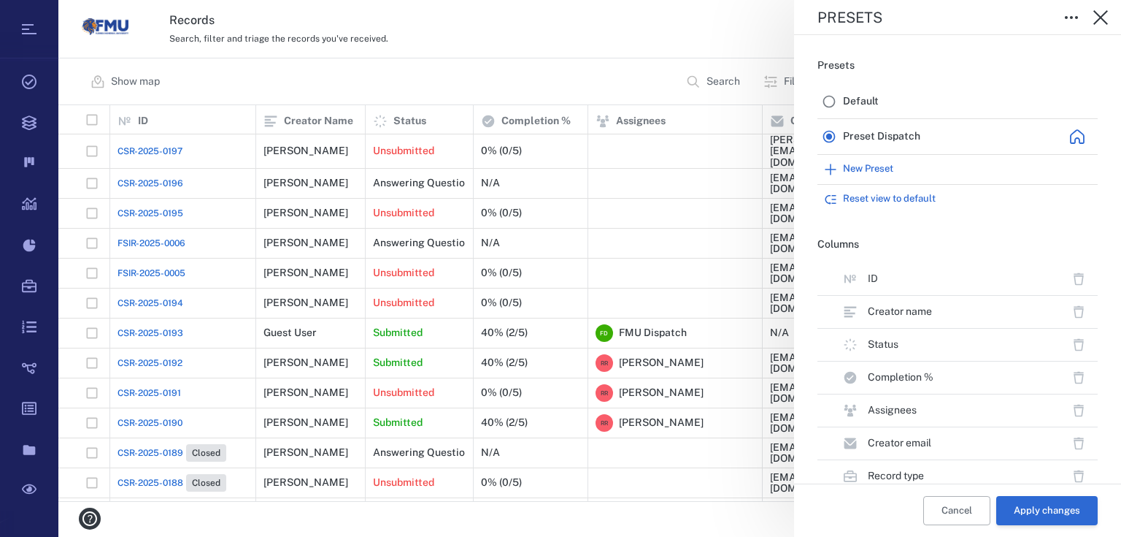
click at [1039, 512] on button "Apply changes" at bounding box center [1047, 510] width 101 height 29
click at [1104, 15] on icon "button" at bounding box center [1101, 18] width 18 height 18
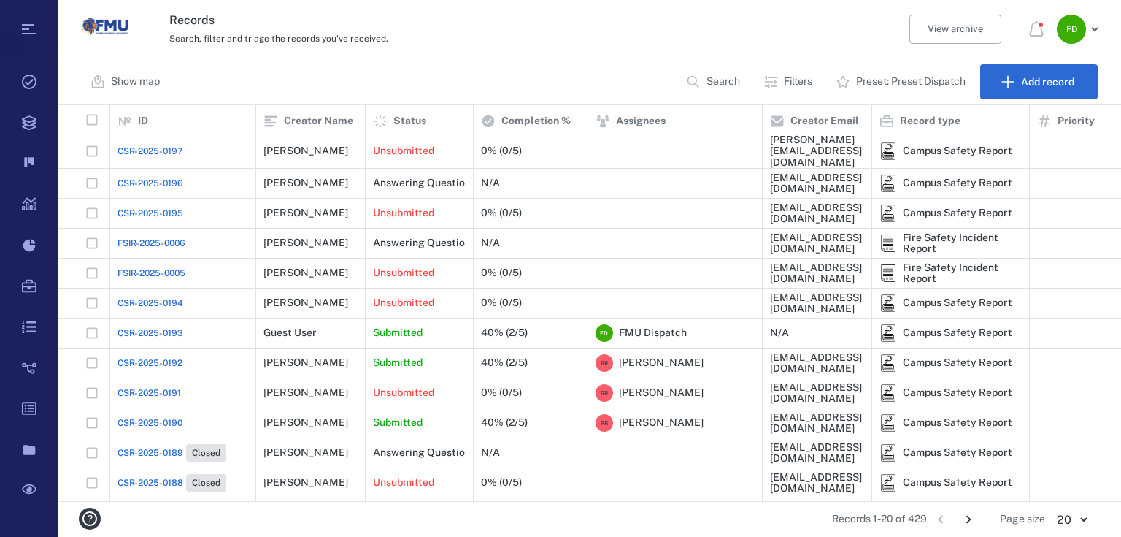
click at [143, 270] on span "FSIR-2025-0005" at bounding box center [152, 272] width 68 height 13
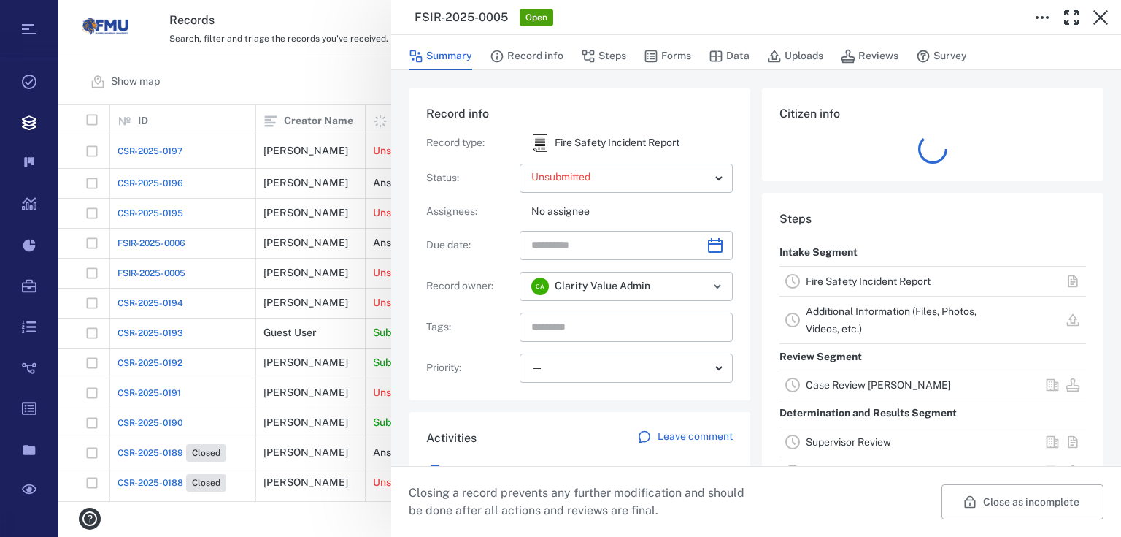
click at [875, 278] on link "Fire Safety Incident Report" at bounding box center [868, 281] width 125 height 12
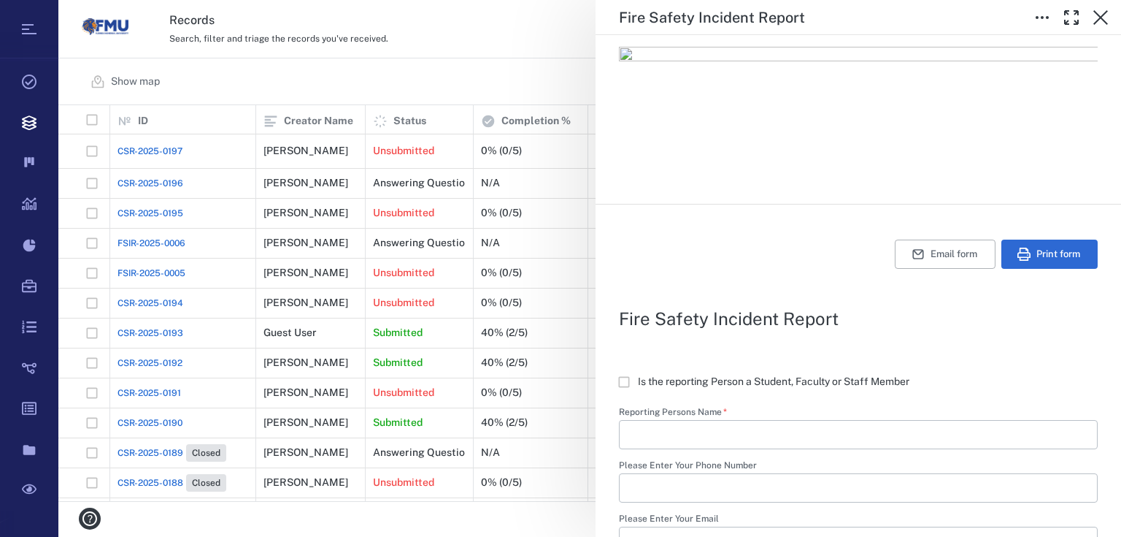
scroll to position [155, 0]
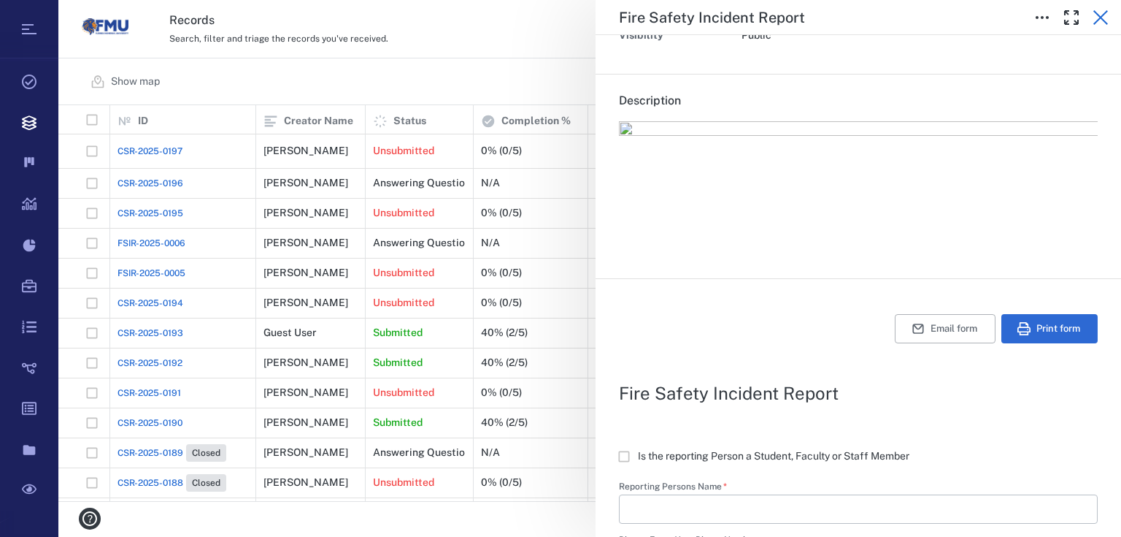
click at [1097, 20] on icon "button" at bounding box center [1101, 18] width 18 height 18
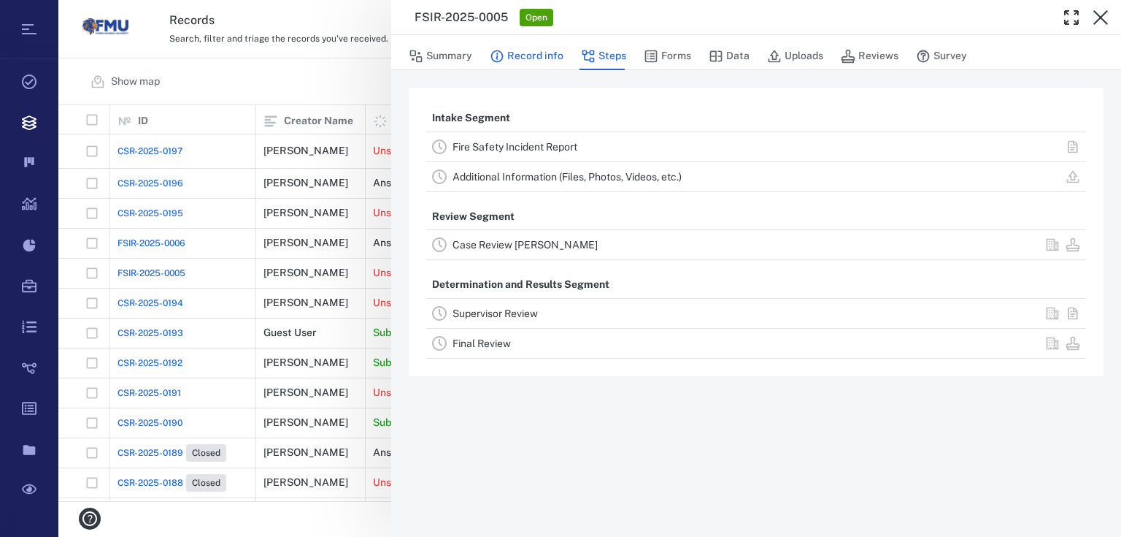
click at [511, 58] on button "Record info" at bounding box center [527, 56] width 74 height 28
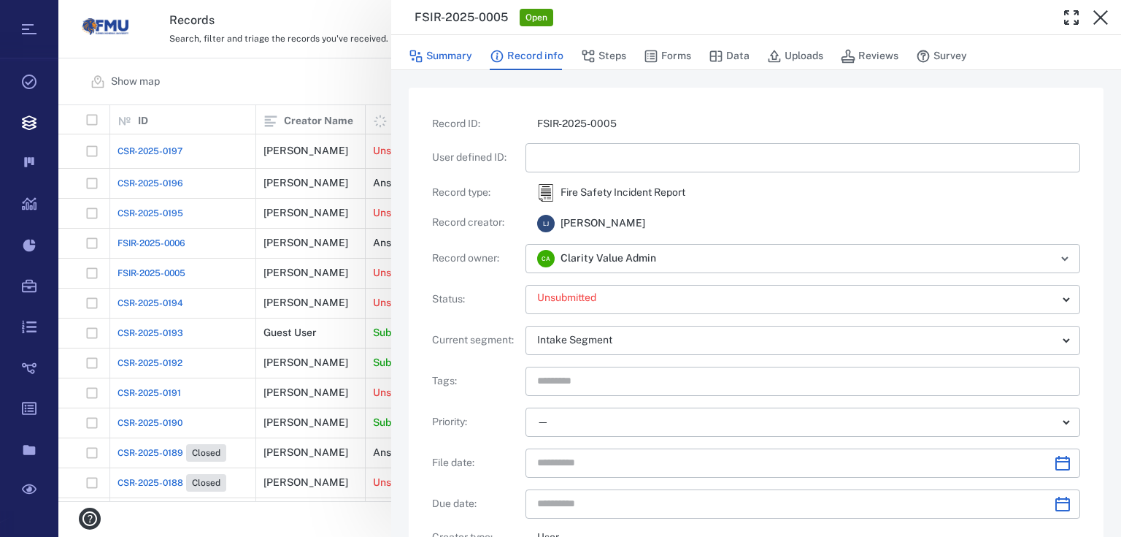
click at [467, 57] on button "Summary" at bounding box center [441, 56] width 64 height 28
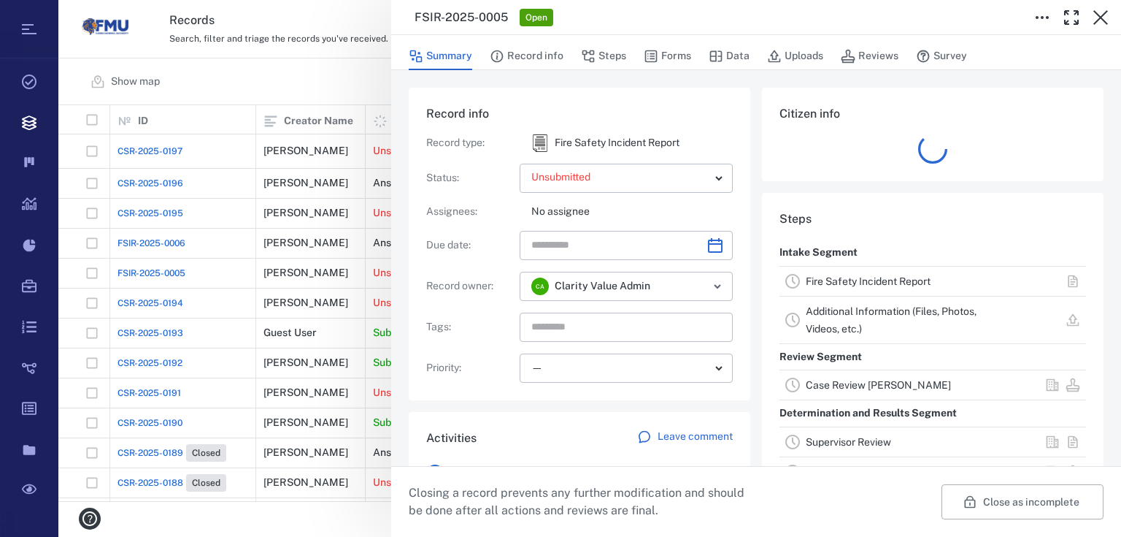
click at [1005, 500] on button "Close as incomplete" at bounding box center [1023, 501] width 162 height 35
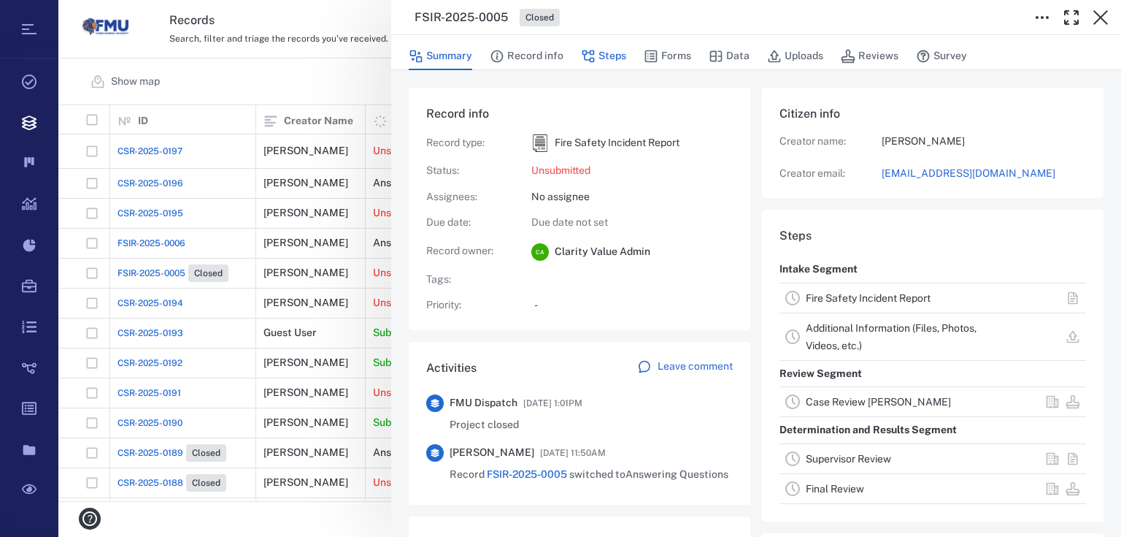
click at [616, 58] on button "Steps" at bounding box center [603, 56] width 45 height 28
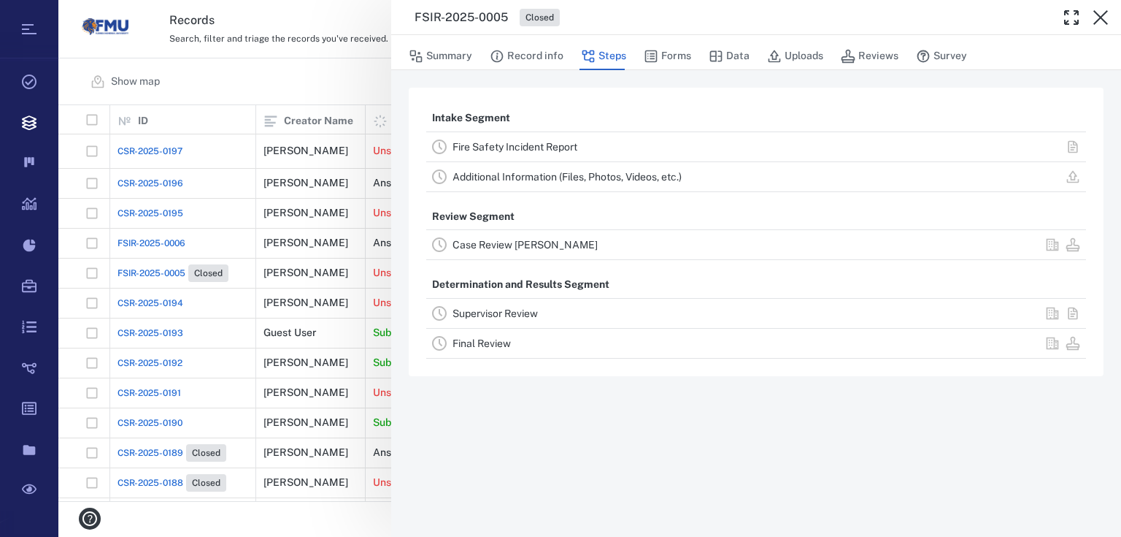
click at [526, 245] on link "Case Review [PERSON_NAME]" at bounding box center [525, 245] width 145 height 12
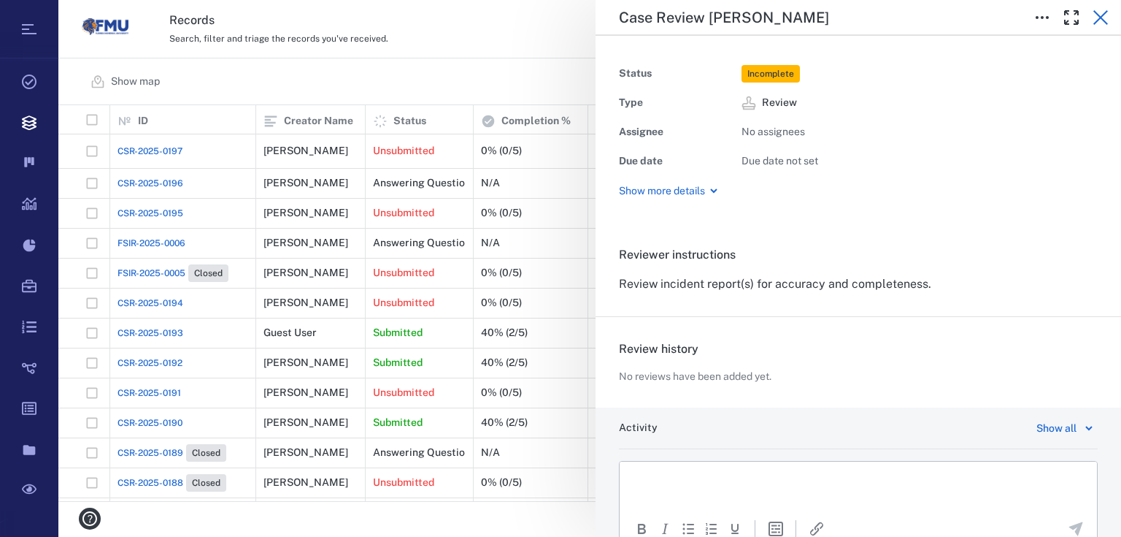
click at [1104, 16] on icon "button" at bounding box center [1101, 18] width 18 height 18
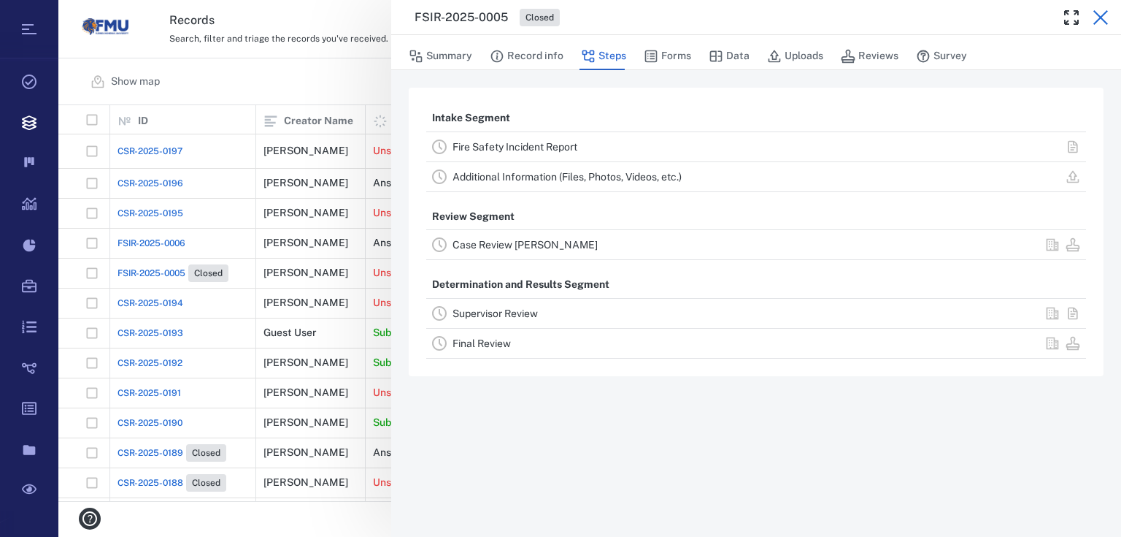
click at [1104, 15] on icon "button" at bounding box center [1101, 18] width 18 height 18
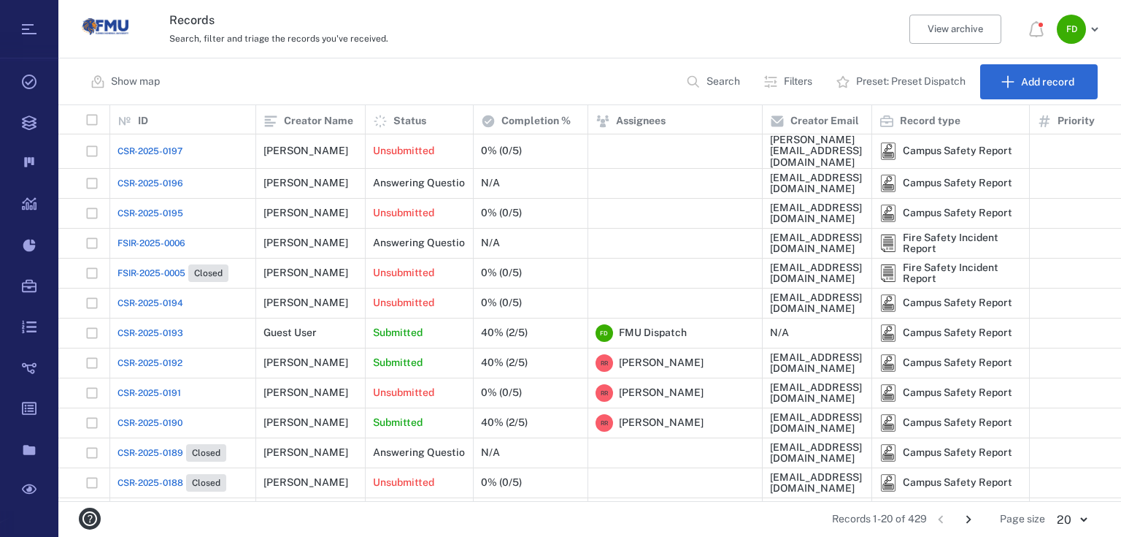
click at [150, 240] on span "FSIR-2025-0006" at bounding box center [152, 243] width 68 height 13
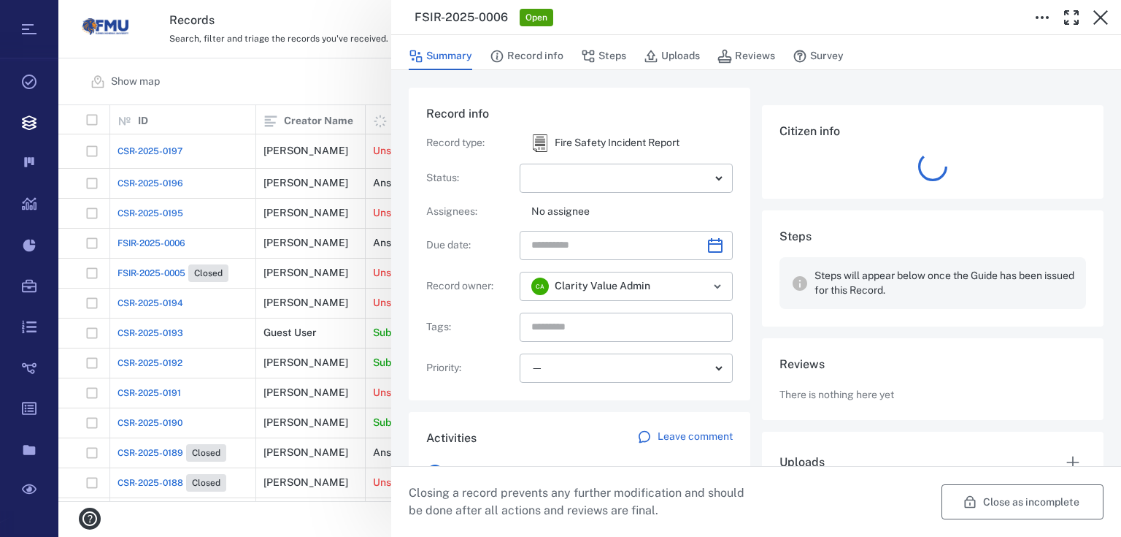
click at [1043, 497] on button "Close as incomplete" at bounding box center [1023, 501] width 162 height 35
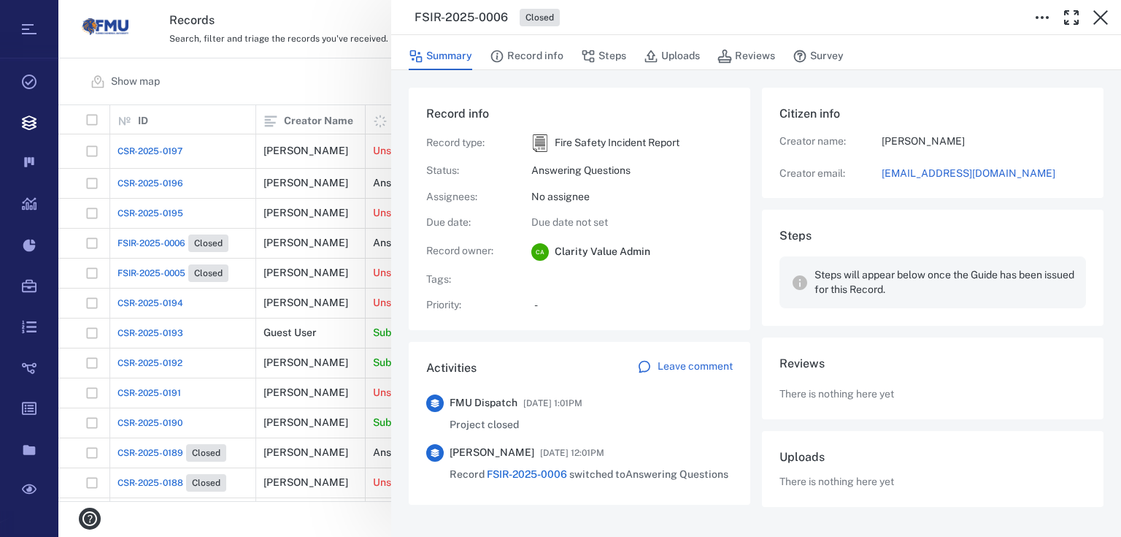
click at [1097, 13] on icon "button" at bounding box center [1101, 17] width 15 height 15
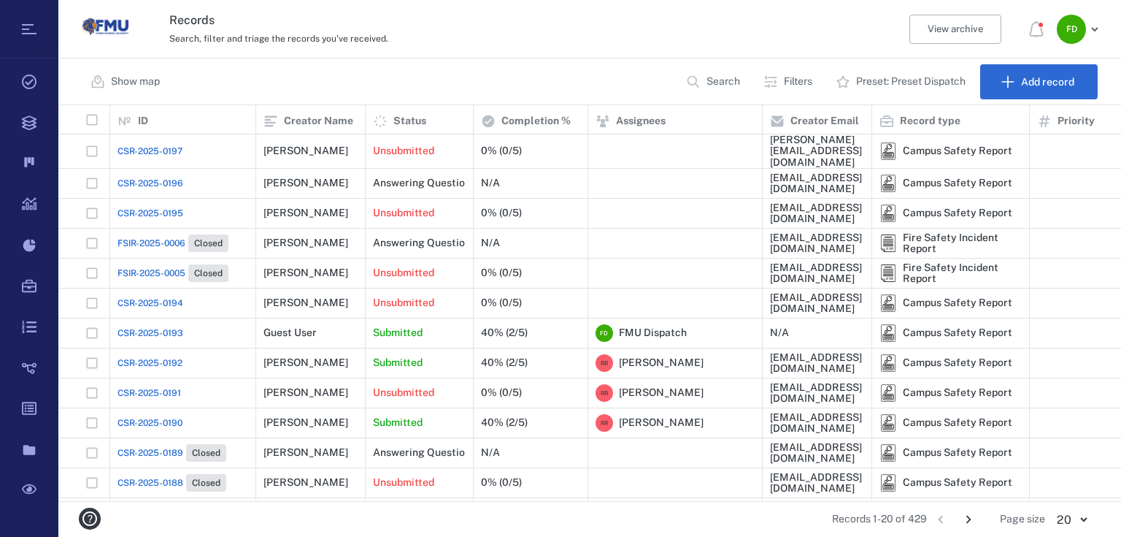
click at [151, 207] on span "CSR-2025-0195" at bounding box center [151, 213] width 66 height 13
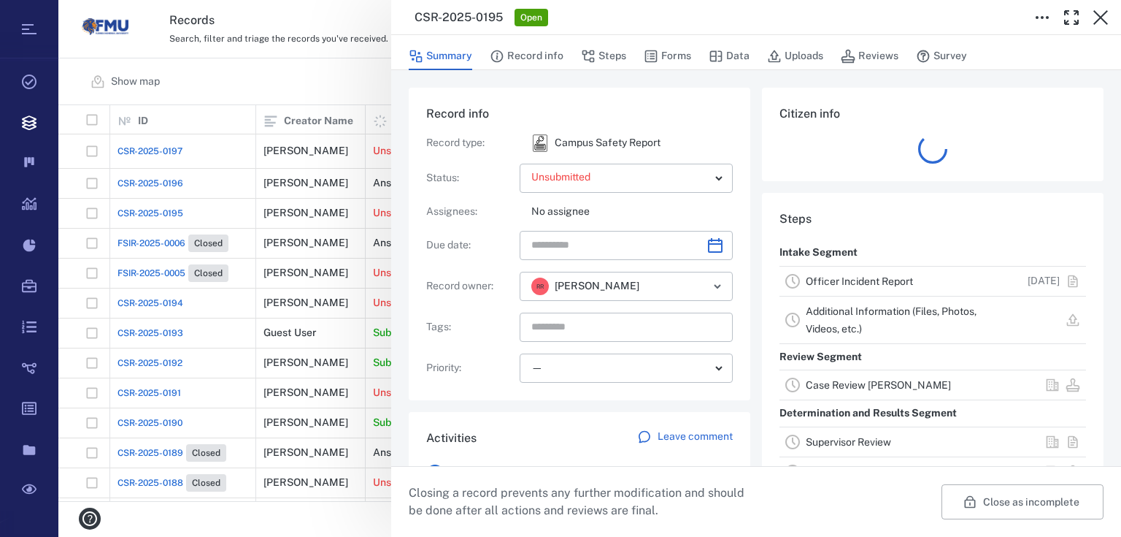
click at [847, 282] on link "Officer Incident Report" at bounding box center [859, 281] width 107 height 12
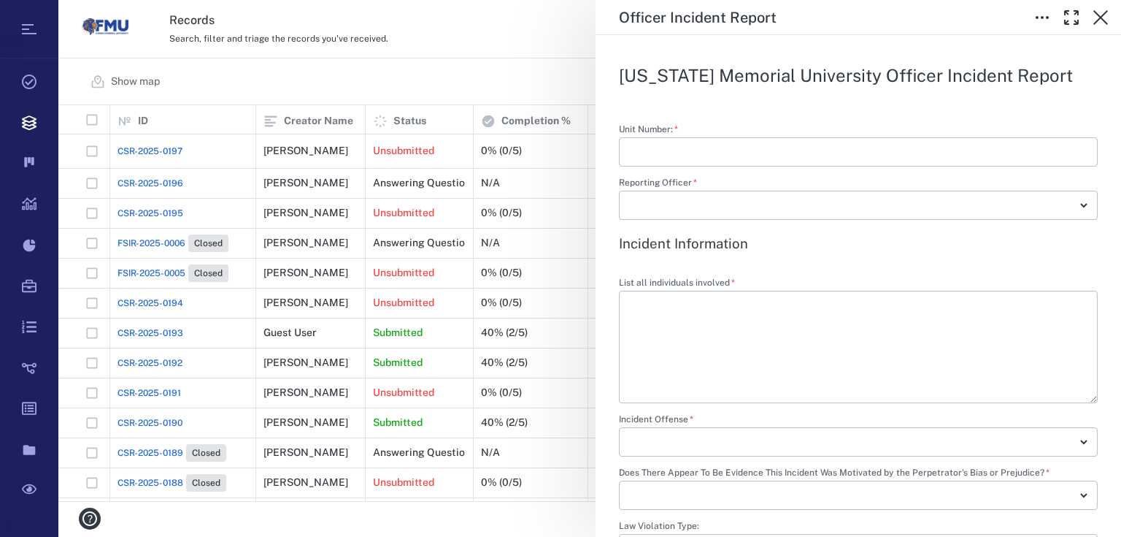
scroll to position [439, 0]
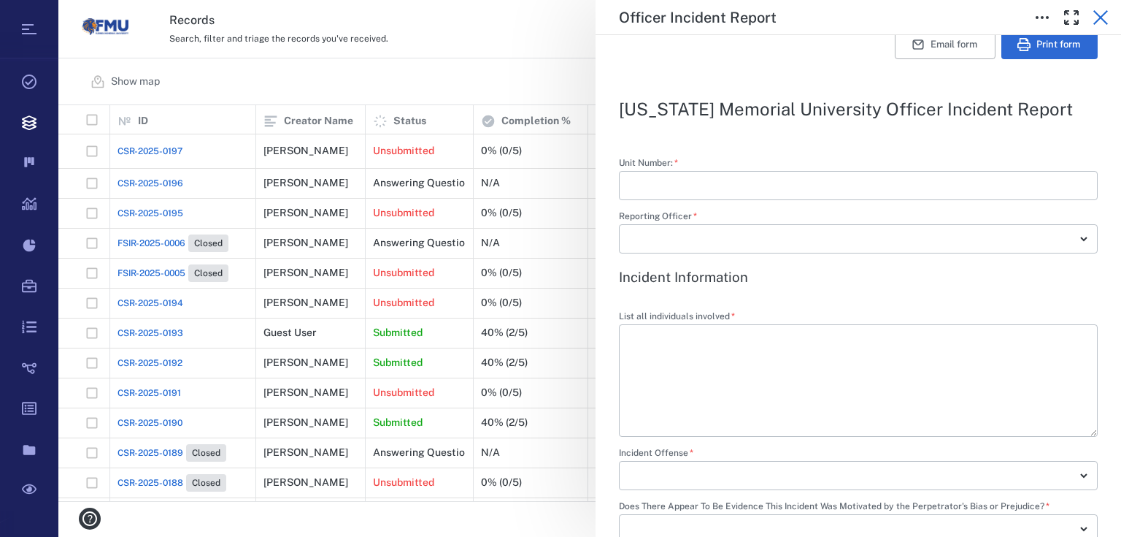
click at [1097, 17] on icon "button" at bounding box center [1101, 18] width 18 height 18
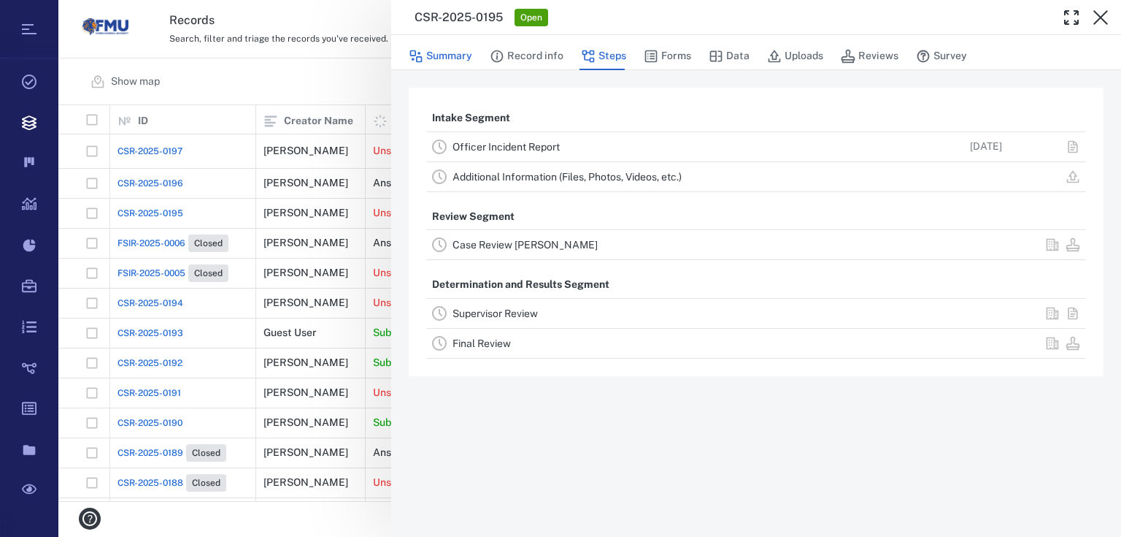
click at [453, 60] on button "Summary" at bounding box center [441, 56] width 64 height 28
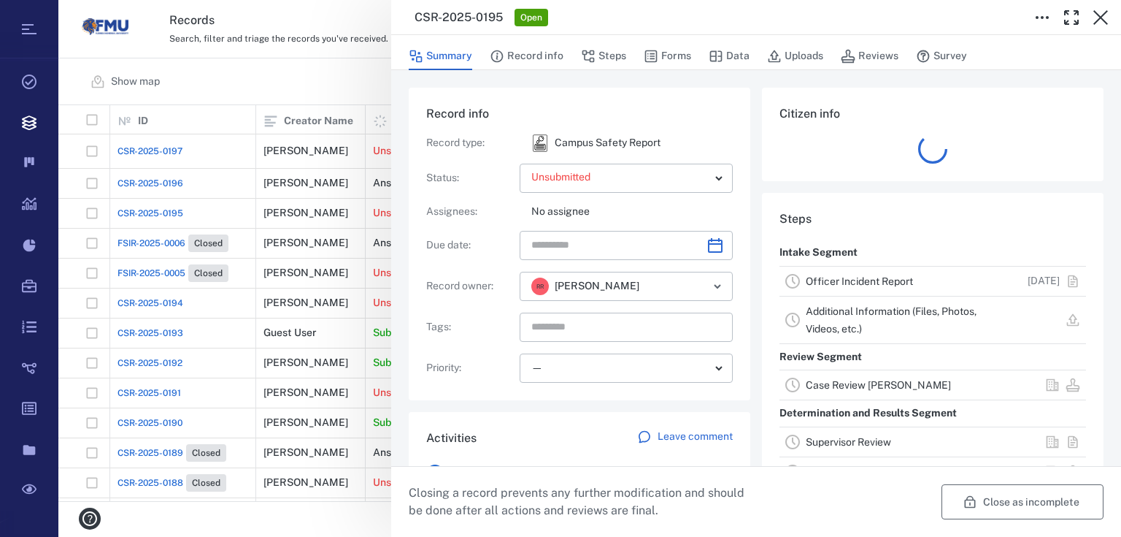
click at [1024, 506] on button "Close as incomplete" at bounding box center [1023, 501] width 162 height 35
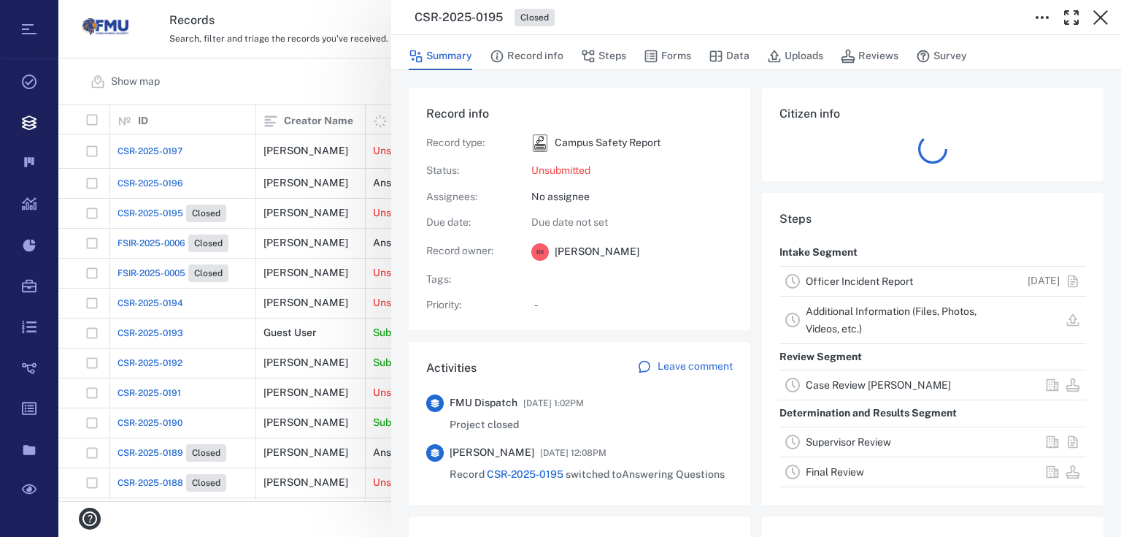
drag, startPoint x: 1101, startPoint y: 14, endPoint x: 1006, endPoint y: 17, distance: 95.0
click at [1101, 14] on icon "button" at bounding box center [1101, 18] width 18 height 18
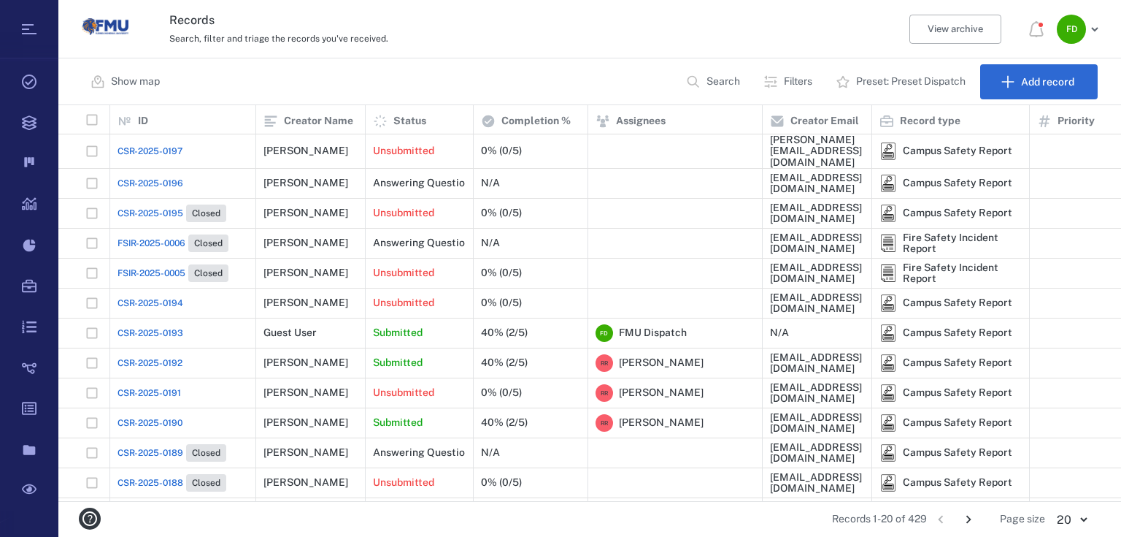
click at [156, 177] on span "CSR-2025-0196" at bounding box center [151, 183] width 66 height 13
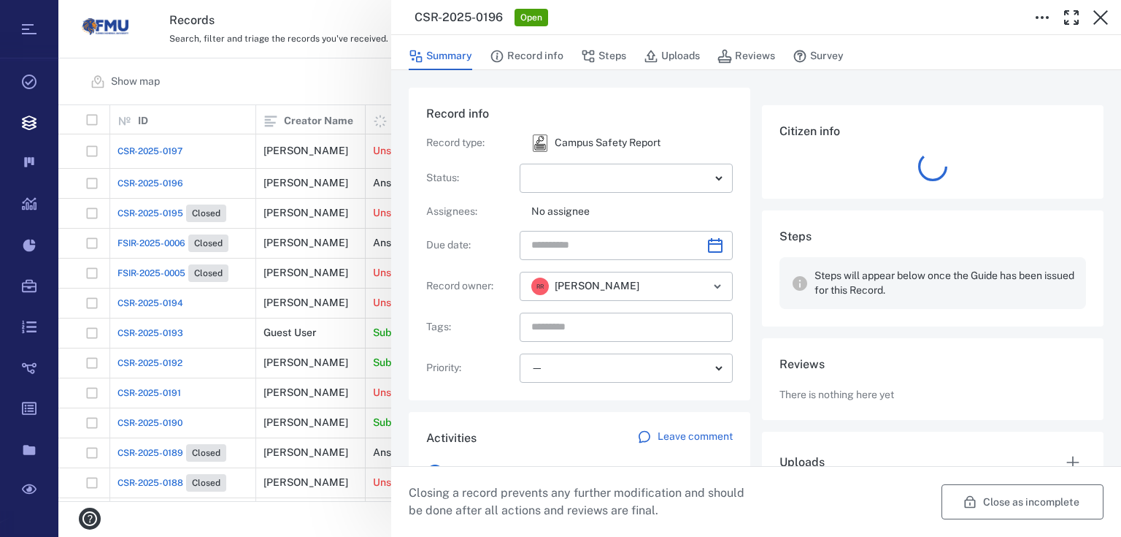
click at [991, 496] on button "Close as incomplete" at bounding box center [1023, 501] width 162 height 35
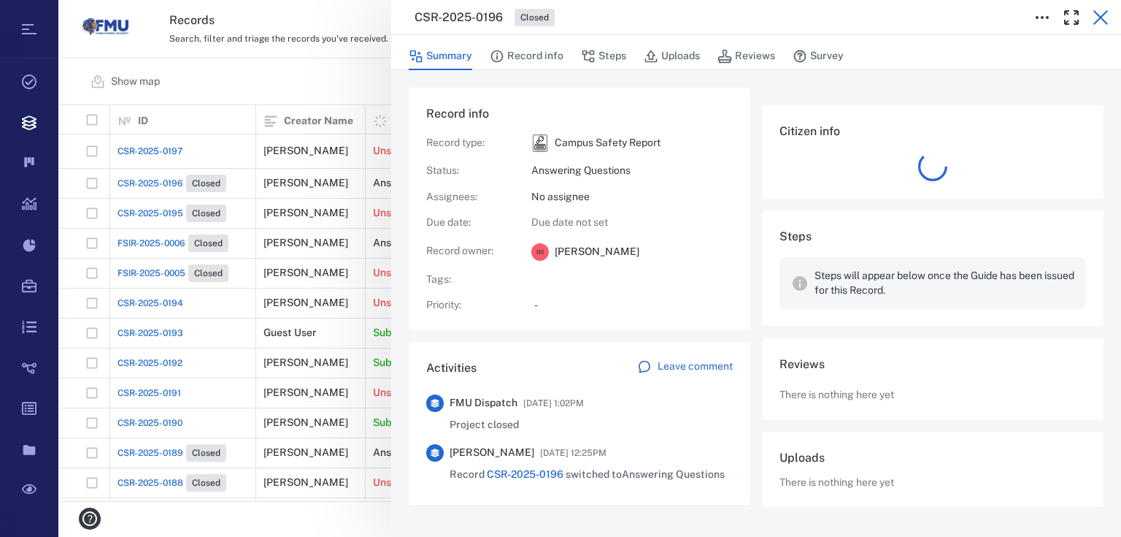
click at [1101, 12] on icon "button" at bounding box center [1101, 18] width 18 height 18
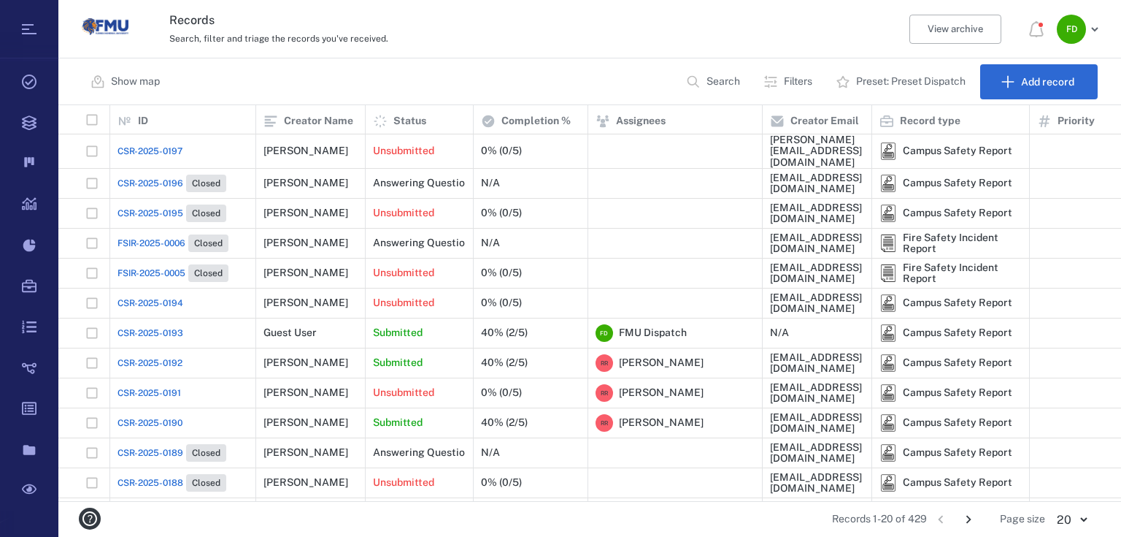
click at [180, 296] on span "CSR-2025-0194" at bounding box center [151, 302] width 66 height 13
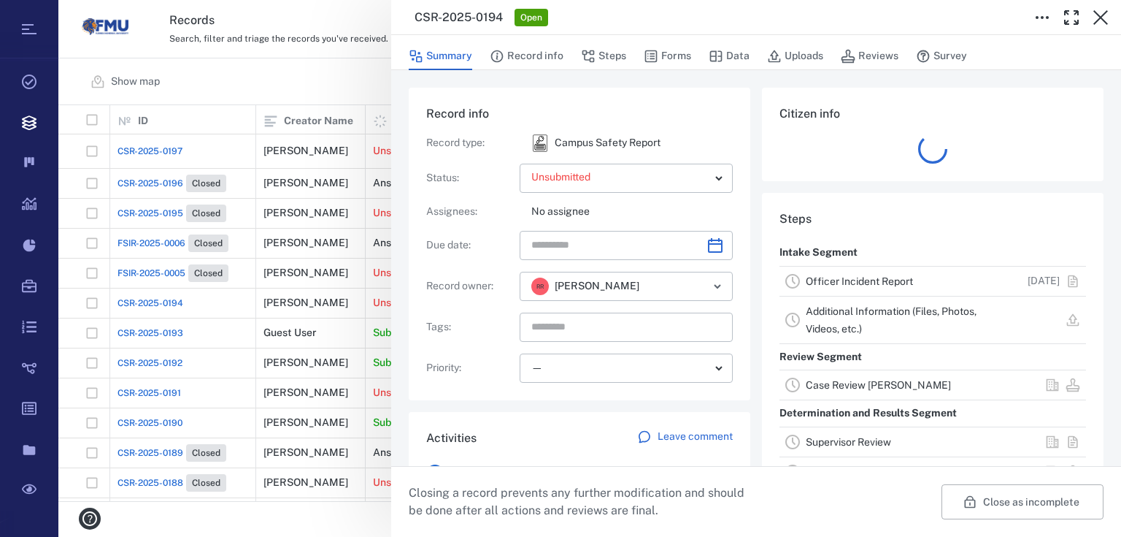
click at [889, 278] on link "Officer Incident Report" at bounding box center [859, 281] width 107 height 12
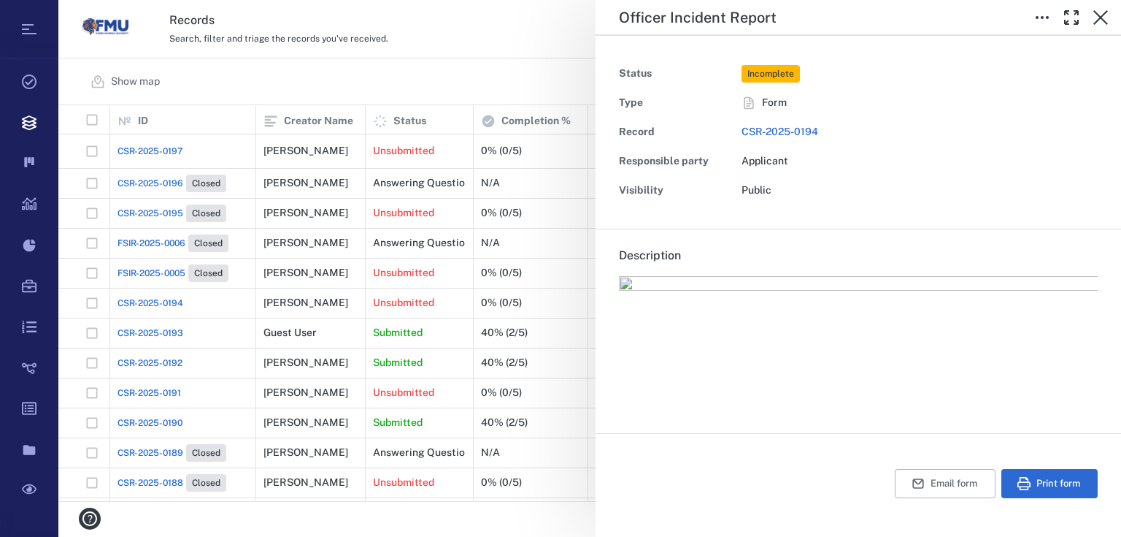
scroll to position [292, 0]
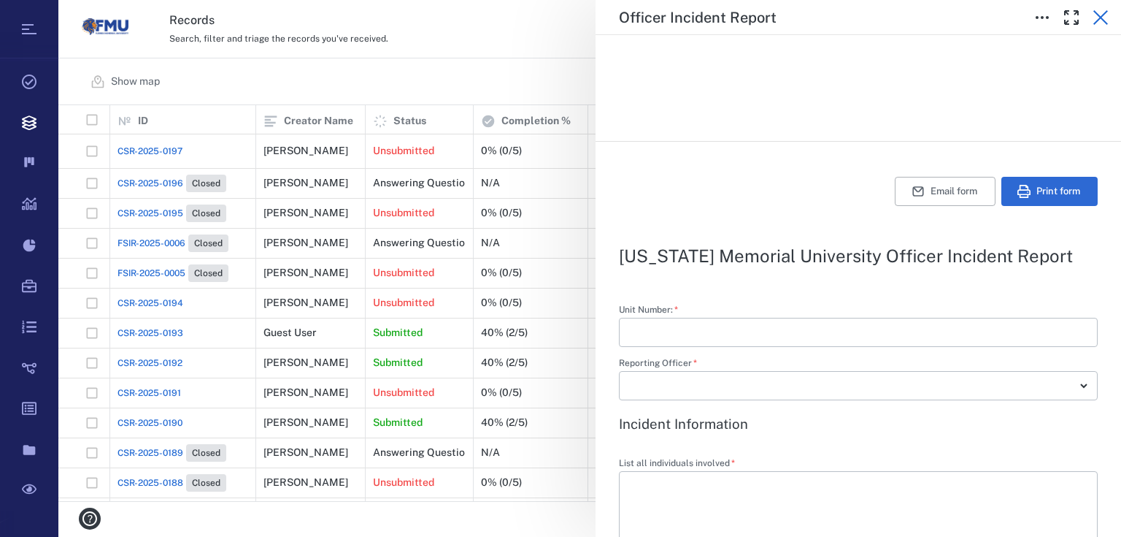
click at [1097, 12] on icon "button" at bounding box center [1101, 18] width 18 height 18
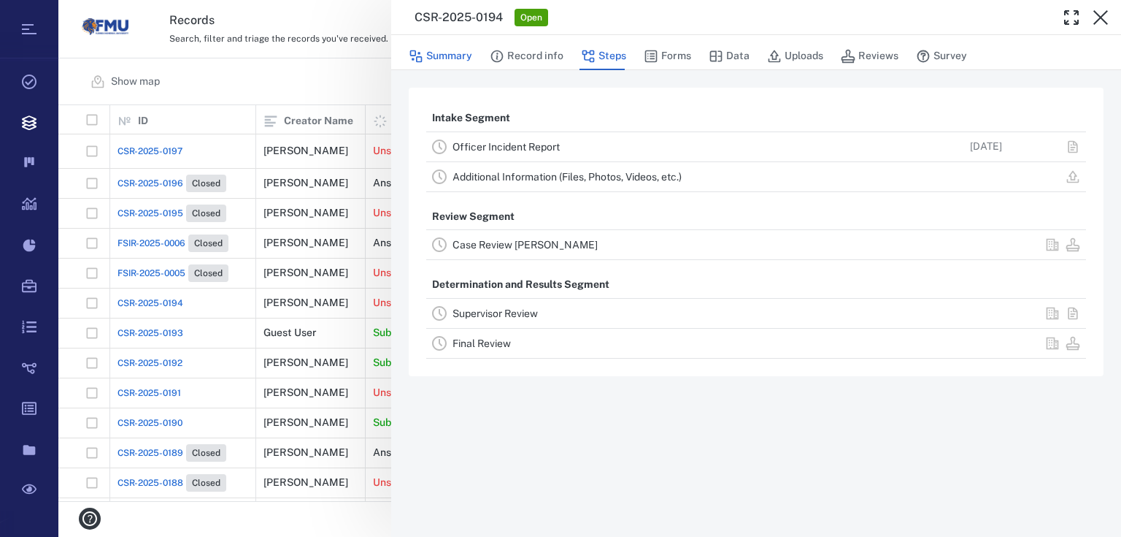
click at [467, 58] on button "Summary" at bounding box center [441, 56] width 64 height 28
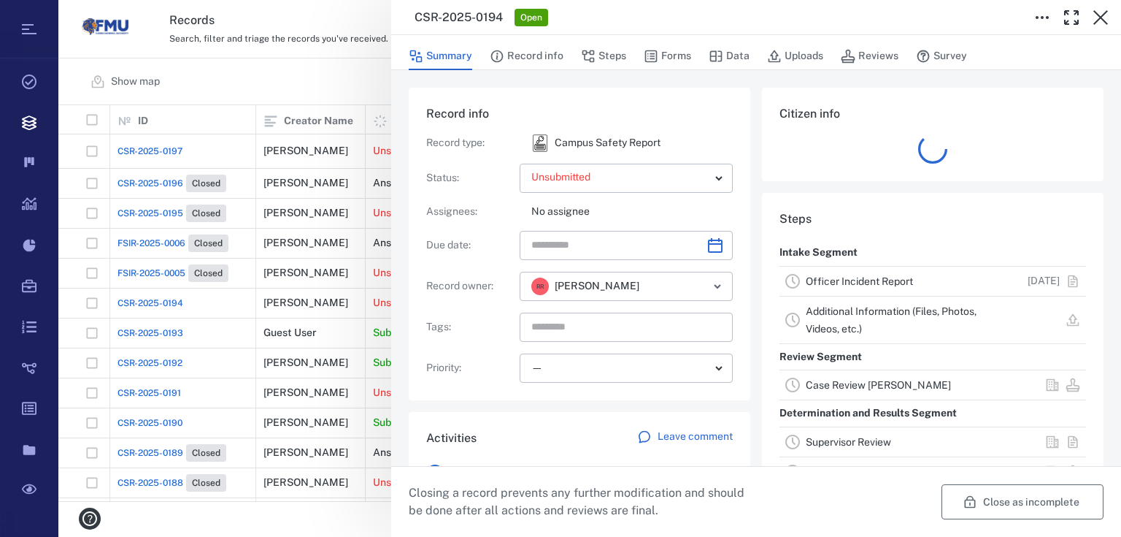
click at [980, 502] on button "Close as incomplete" at bounding box center [1023, 501] width 162 height 35
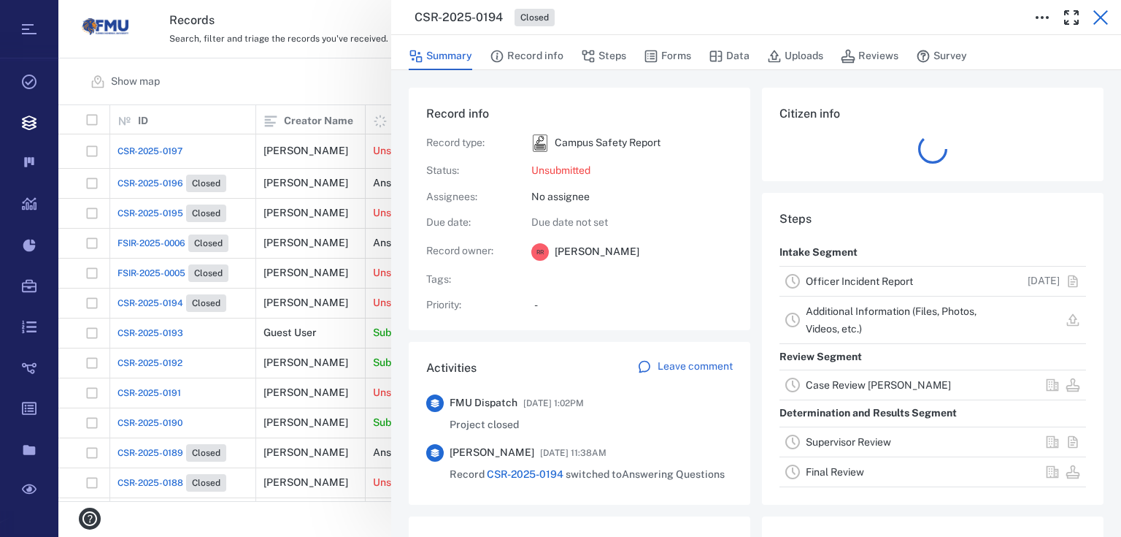
click at [1101, 15] on icon "button" at bounding box center [1101, 18] width 18 height 18
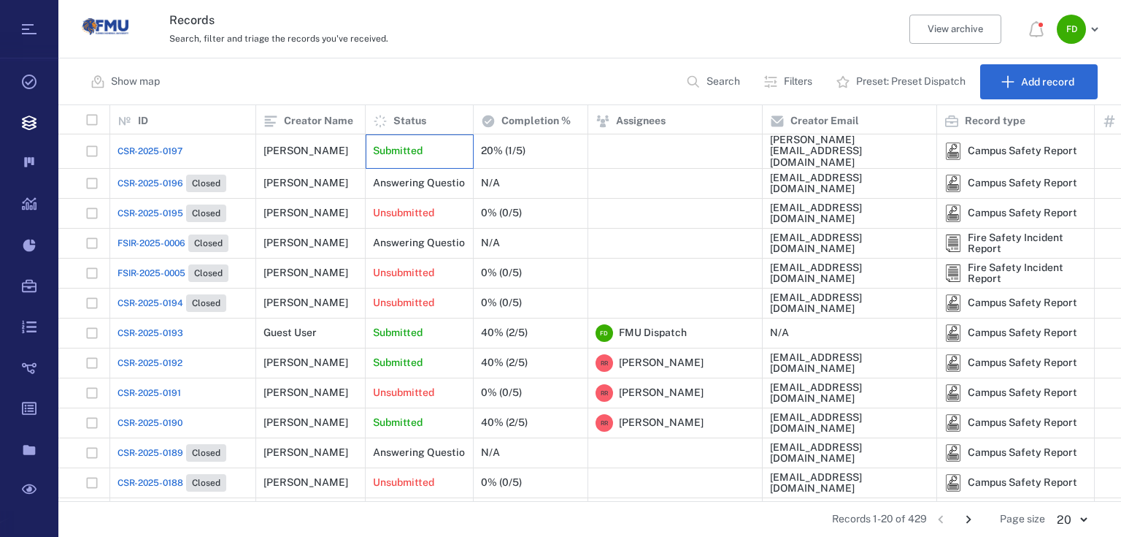
click at [426, 149] on div "Submitted" at bounding box center [419, 151] width 93 height 29
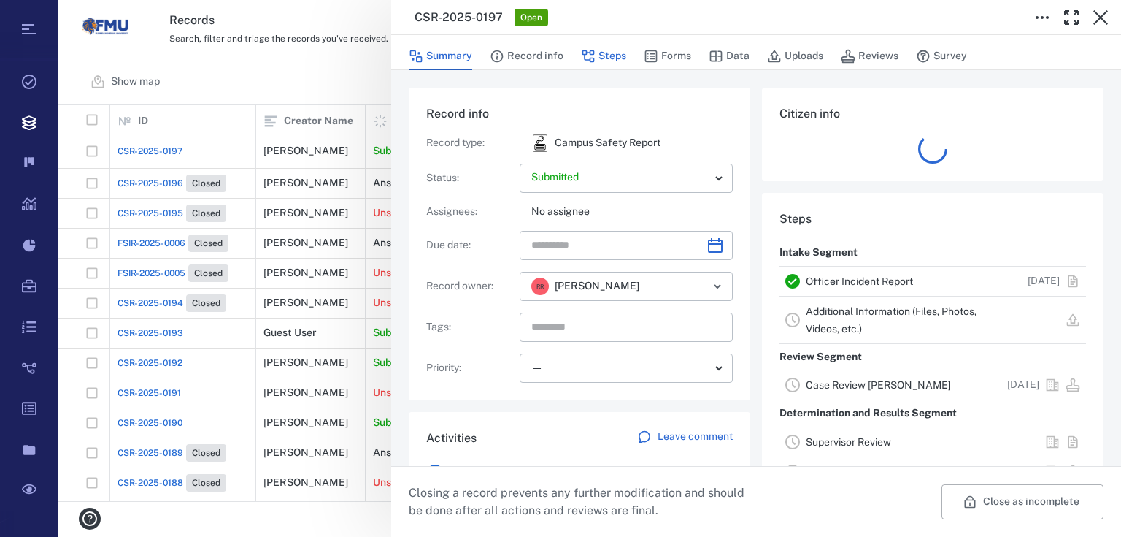
click at [599, 53] on button "Steps" at bounding box center [603, 56] width 45 height 28
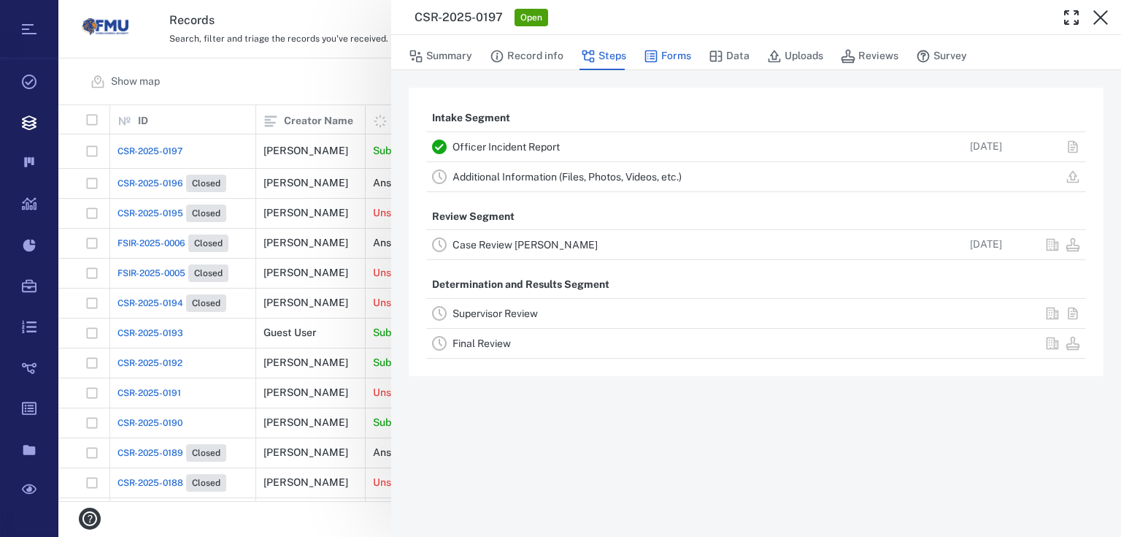
click at [677, 54] on button "Forms" at bounding box center [667, 56] width 47 height 28
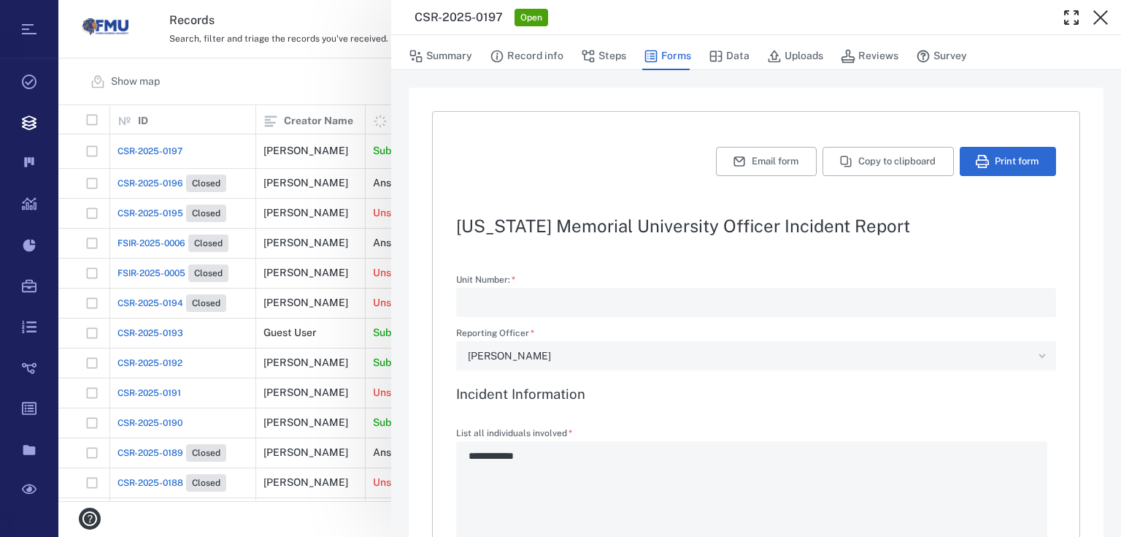
type textarea "*"
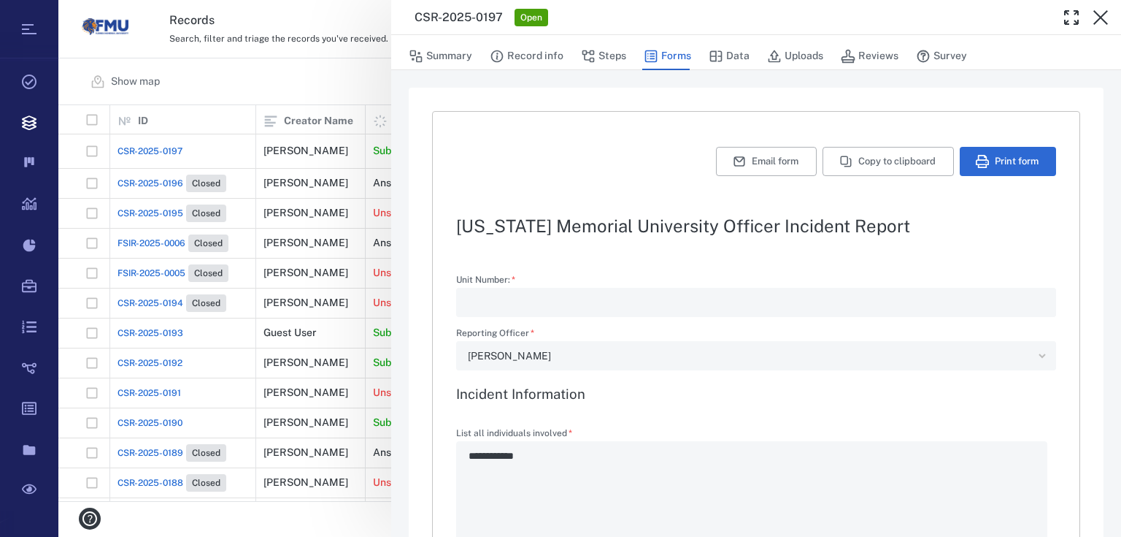
type textarea "*"
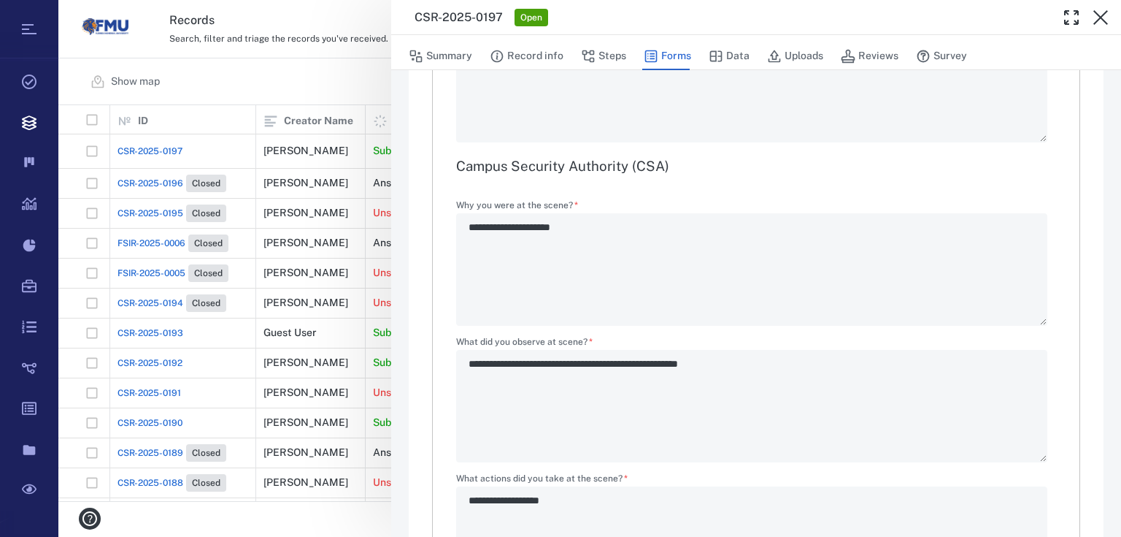
scroll to position [981, 0]
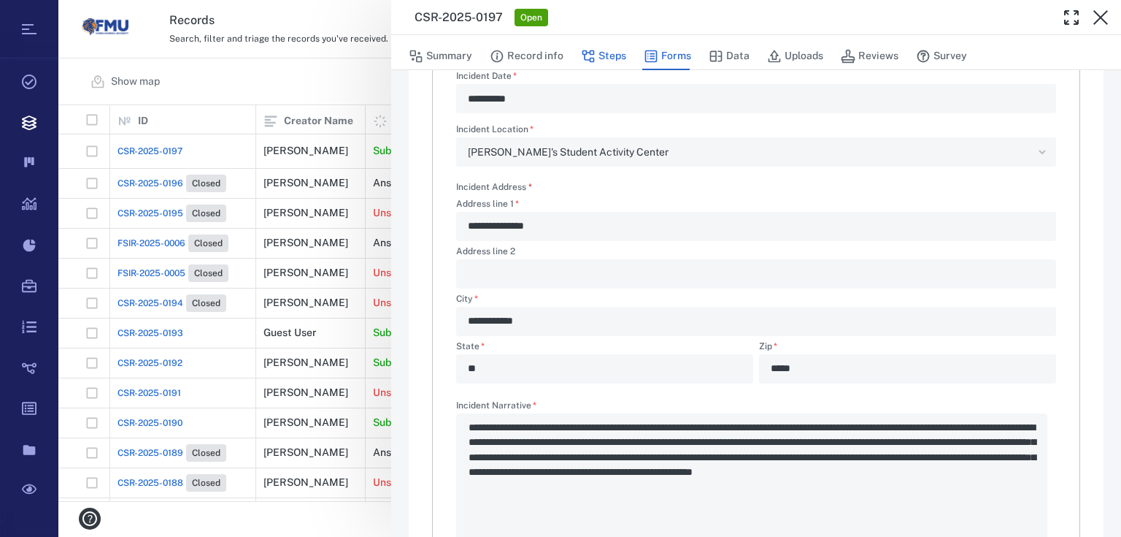
click at [602, 53] on button "Steps" at bounding box center [603, 56] width 45 height 28
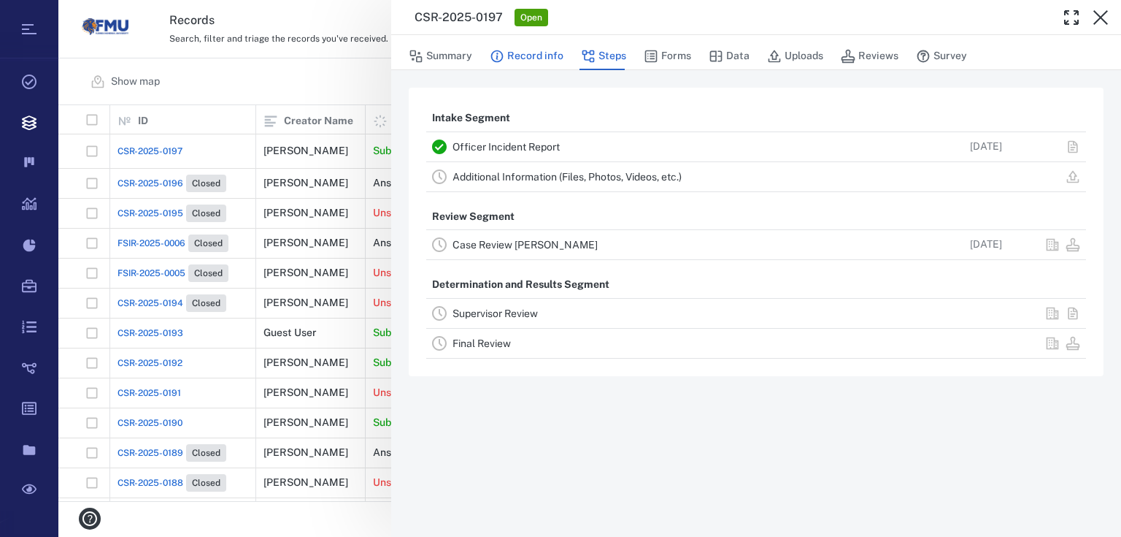
click at [524, 58] on button "Record info" at bounding box center [527, 56] width 74 height 28
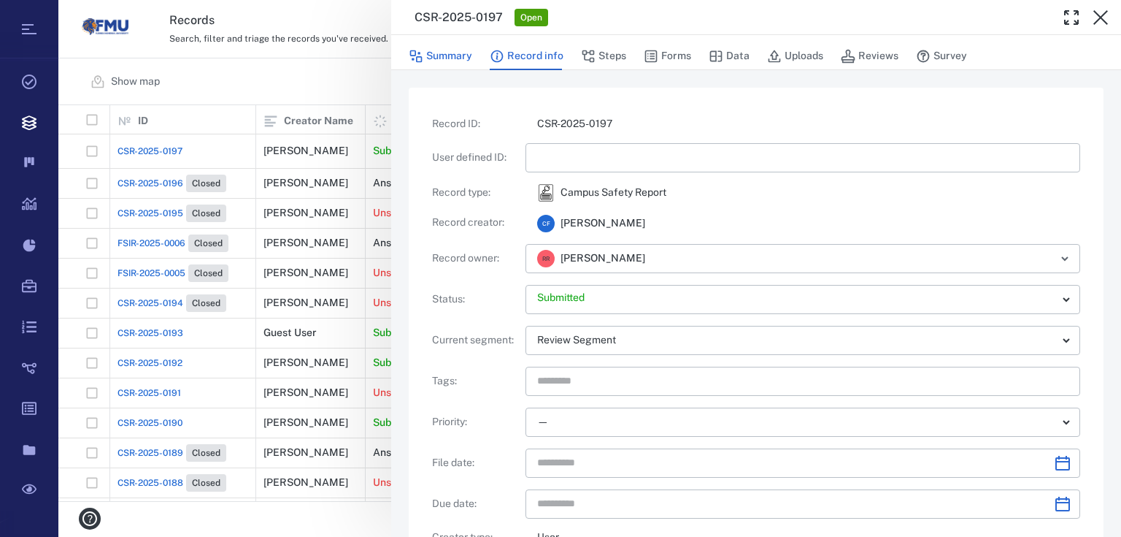
click at [447, 60] on button "Summary" at bounding box center [441, 56] width 64 height 28
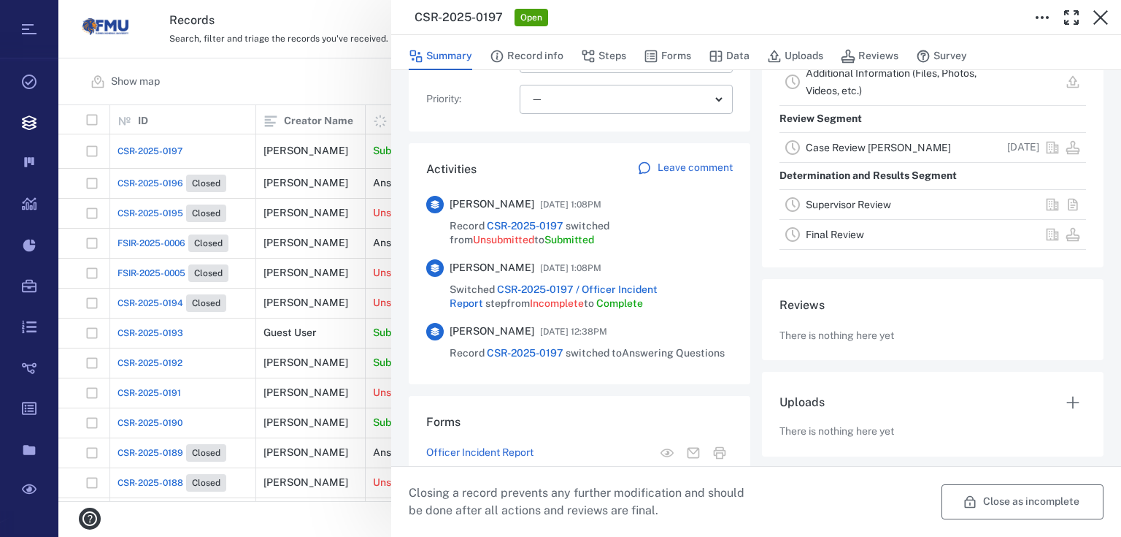
scroll to position [333, 0]
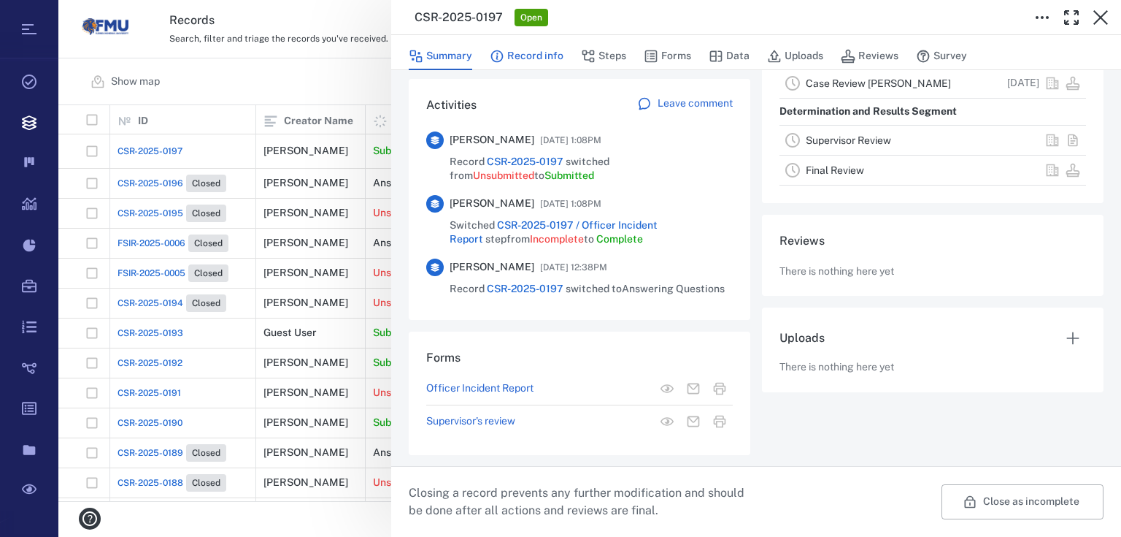
drag, startPoint x: 524, startPoint y: 55, endPoint x: 590, endPoint y: 55, distance: 65.7
click at [524, 56] on button "Record info" at bounding box center [527, 56] width 74 height 28
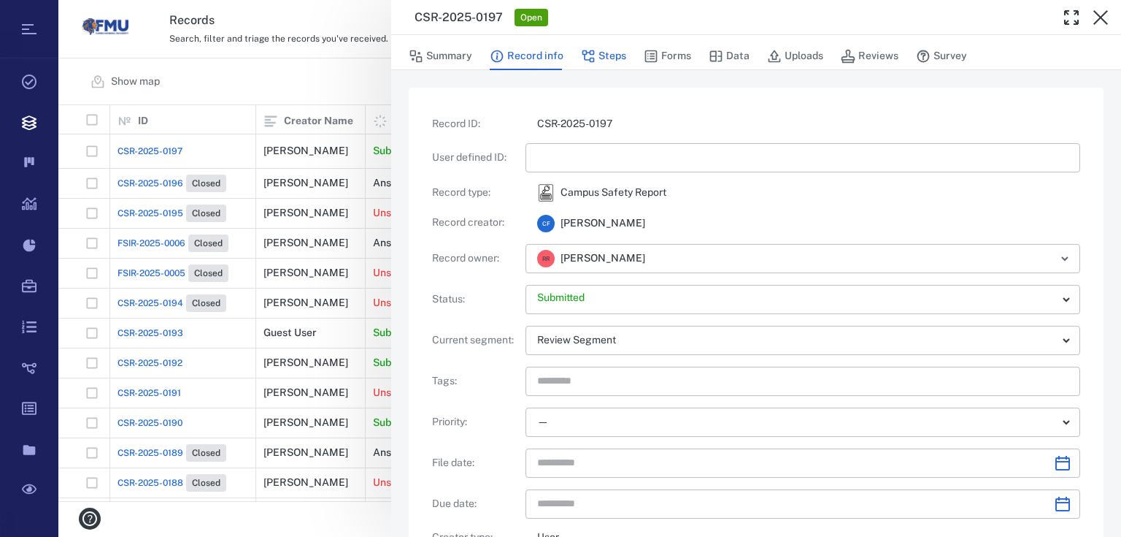
click at [607, 53] on button "Steps" at bounding box center [603, 56] width 45 height 28
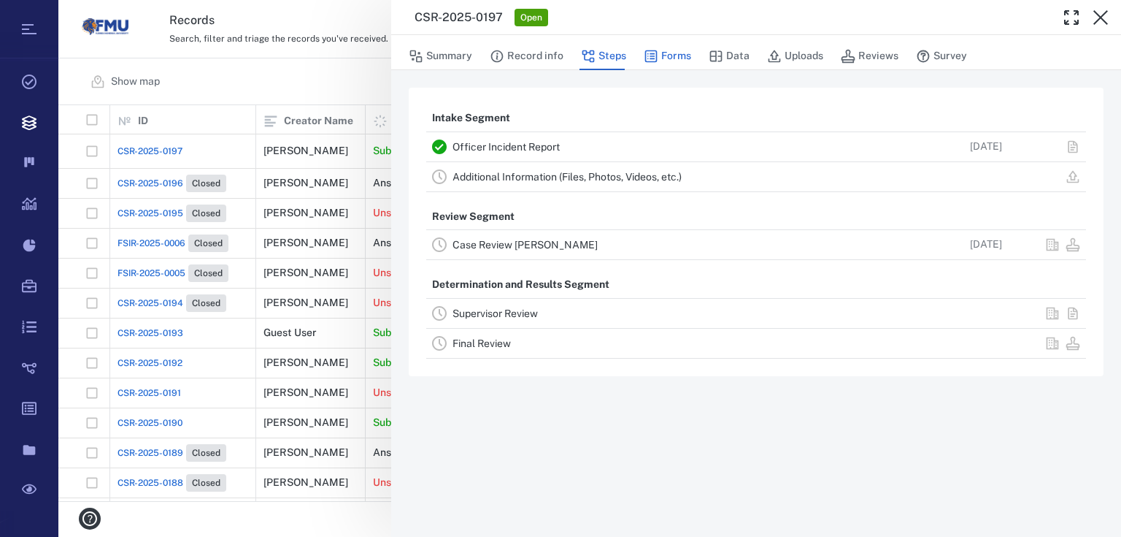
click at [671, 53] on button "Forms" at bounding box center [667, 56] width 47 height 28
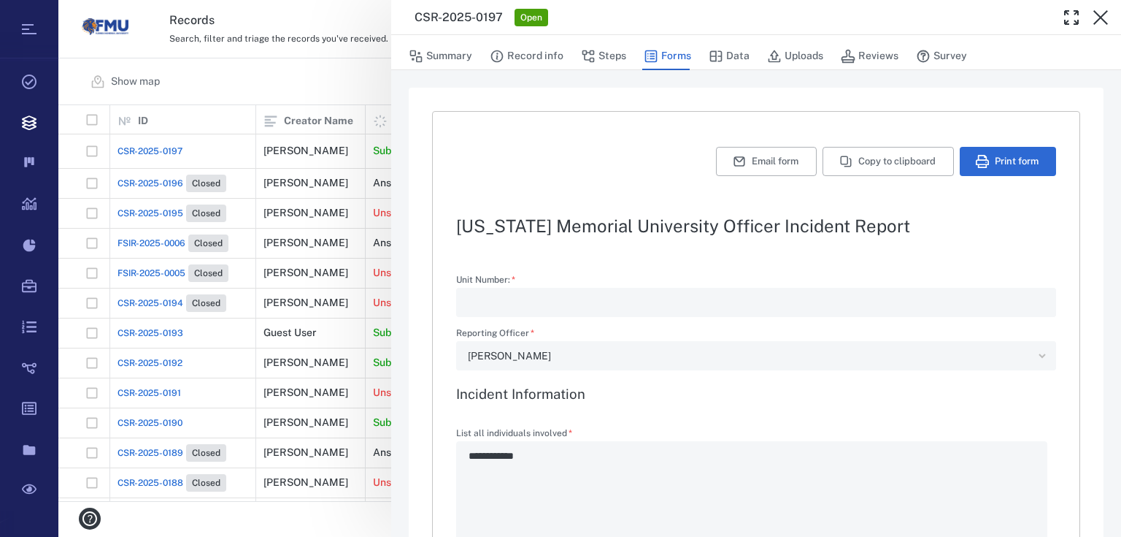
type textarea "*"
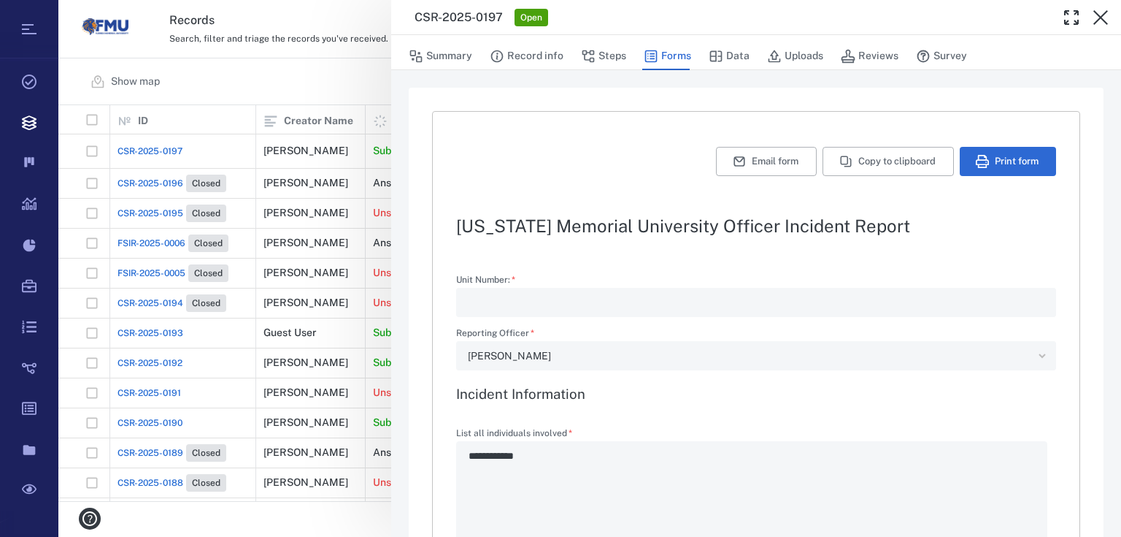
type textarea "*"
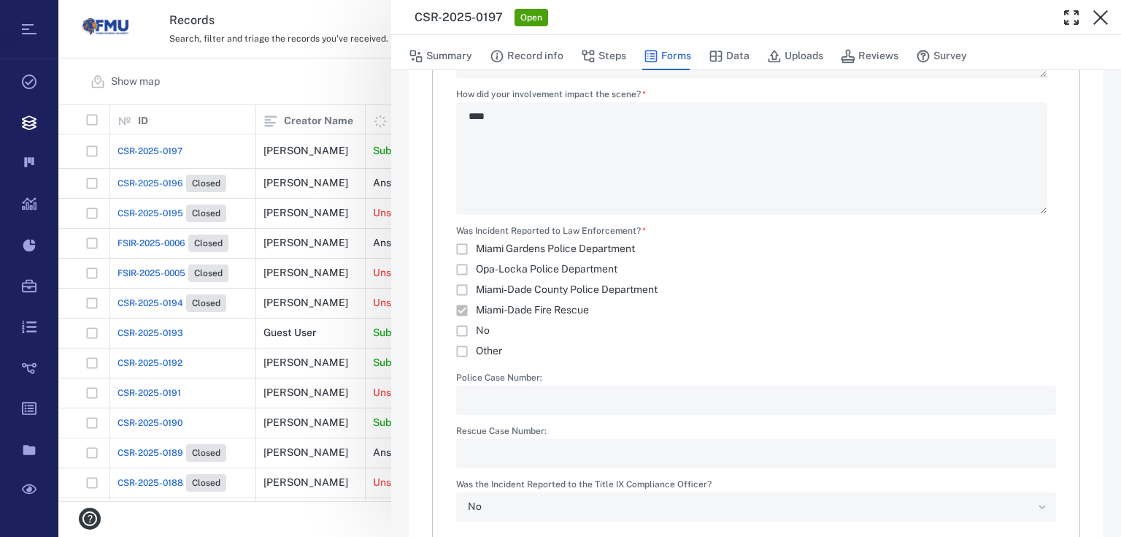
scroll to position [1928, 0]
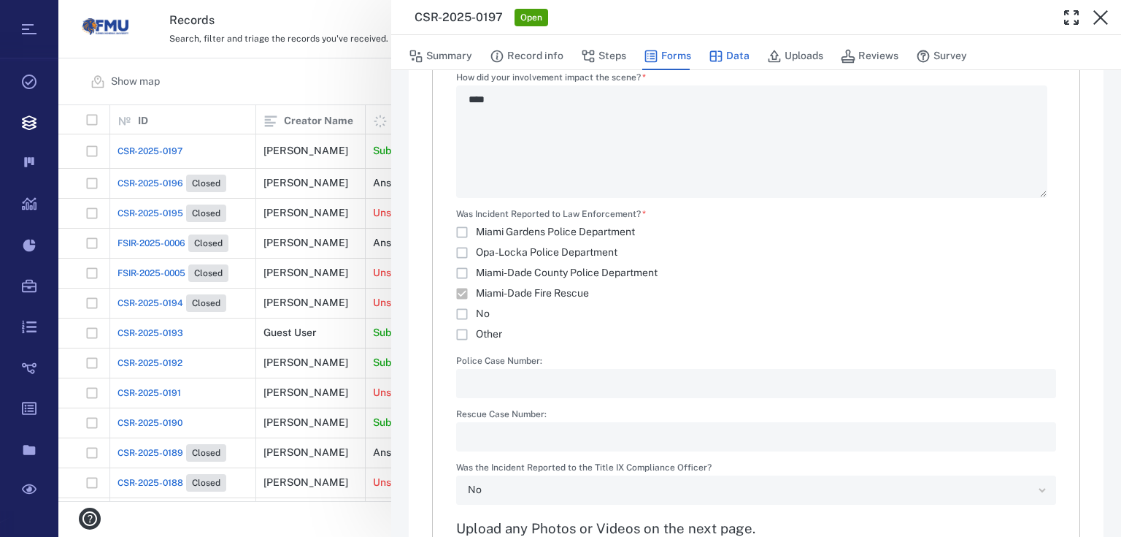
click at [739, 53] on button "Data" at bounding box center [729, 56] width 41 height 28
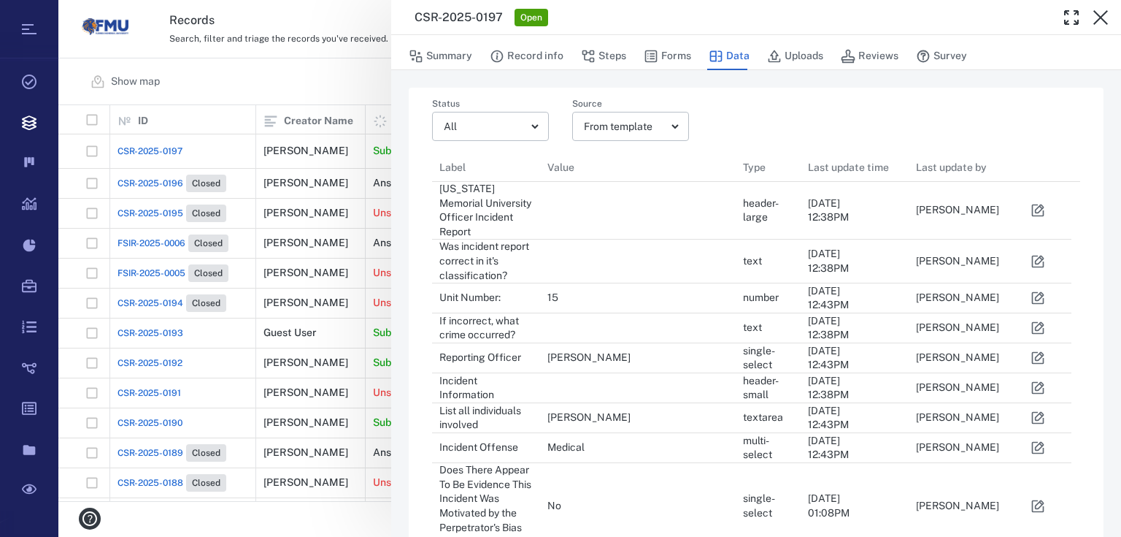
drag, startPoint x: 1100, startPoint y: 12, endPoint x: 1035, endPoint y: 0, distance: 66.9
click at [1100, 11] on icon "button" at bounding box center [1101, 18] width 18 height 18
